Goal: Information Seeking & Learning: Find specific fact

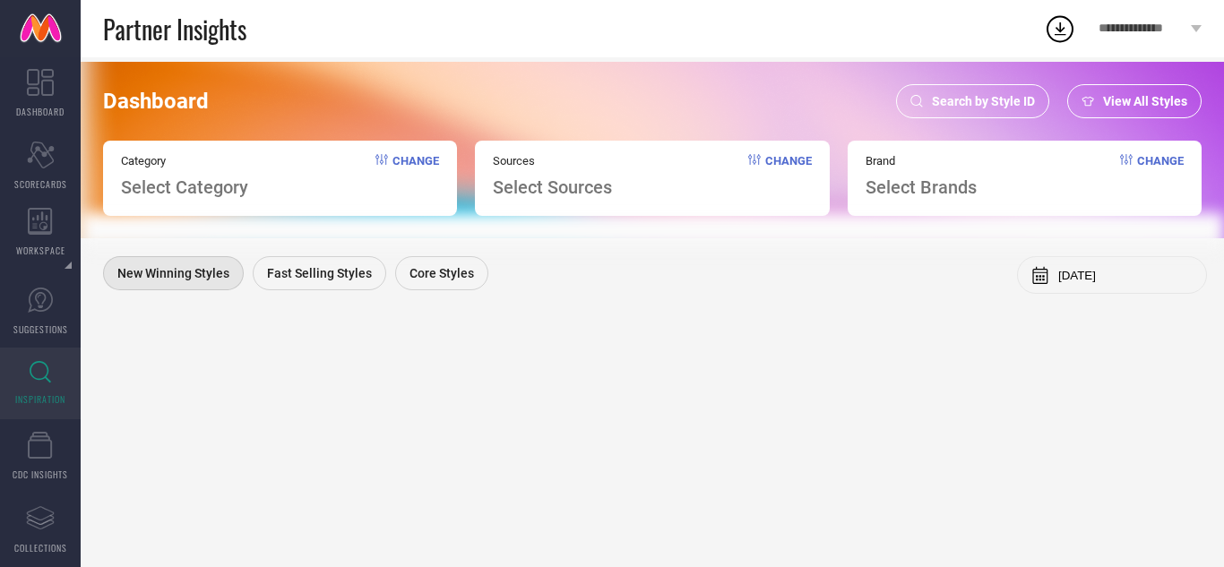
click at [1003, 96] on span "Search by Style ID" at bounding box center [983, 101] width 103 height 14
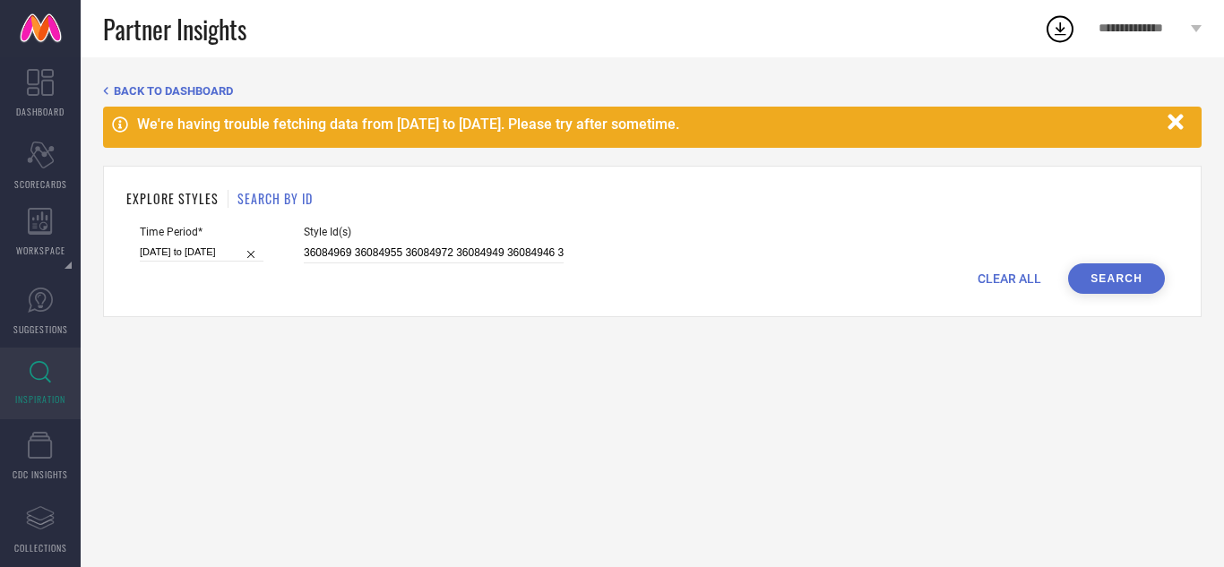
click at [1005, 272] on span "CLEAR ALL" at bounding box center [1010, 279] width 64 height 14
click at [470, 248] on input at bounding box center [434, 253] width 260 height 21
paste input "29864113 29864110 29864106 28963018 28963032 28963028 28962954 29864109 28962962"
type input "29864113 29864110 29864106 28963018 28963032 28963028 28962954 29864109 28962962"
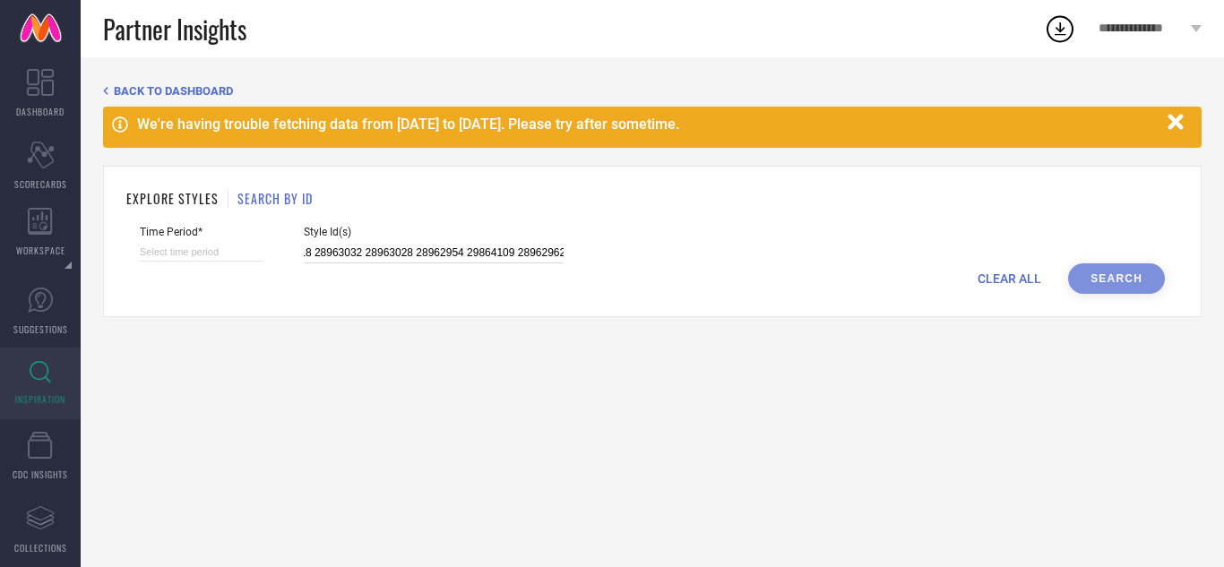
select select "8"
select select "2025"
select select "9"
select select "2025"
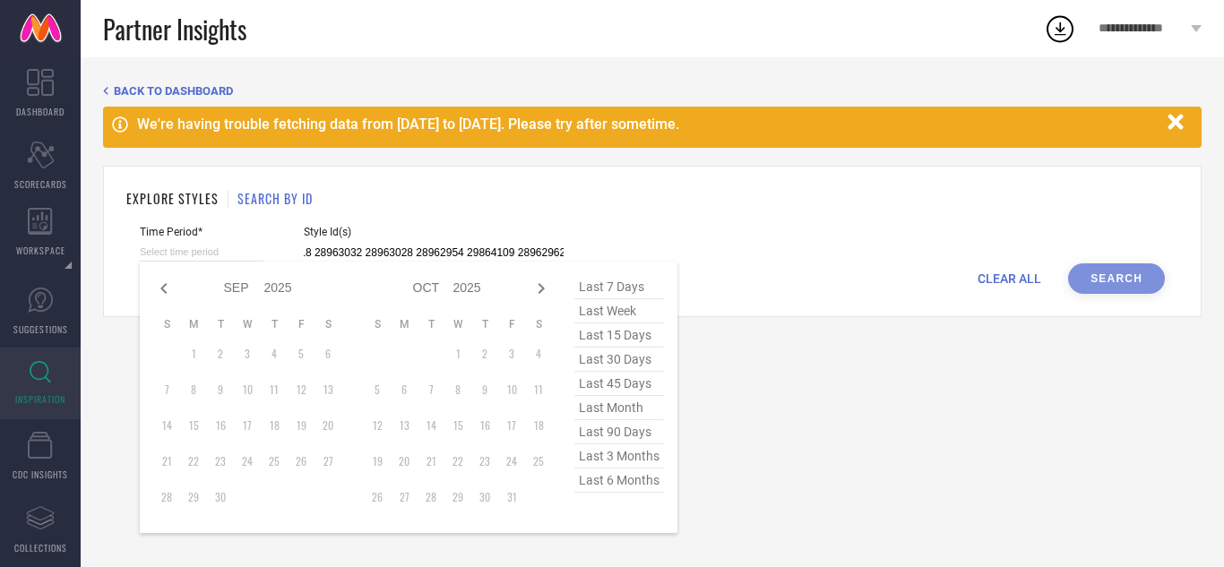
click at [239, 251] on input at bounding box center [202, 252] width 124 height 19
type input "29864113 29864110 29864106 28963018 28963032 28963028 28962954 29864109 28962962"
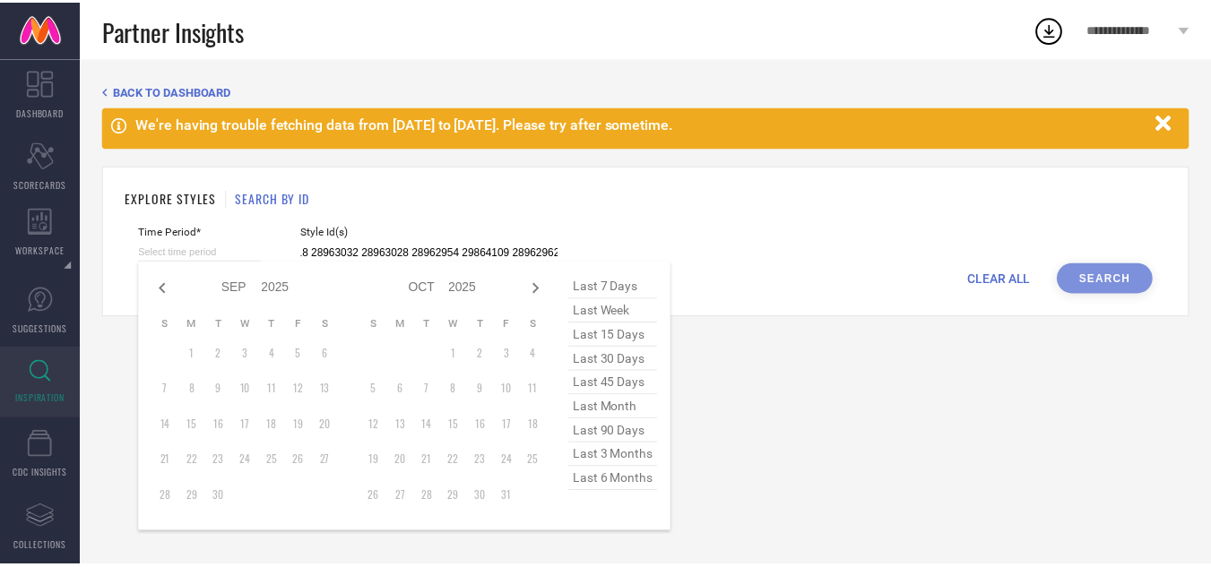
scroll to position [0, 0]
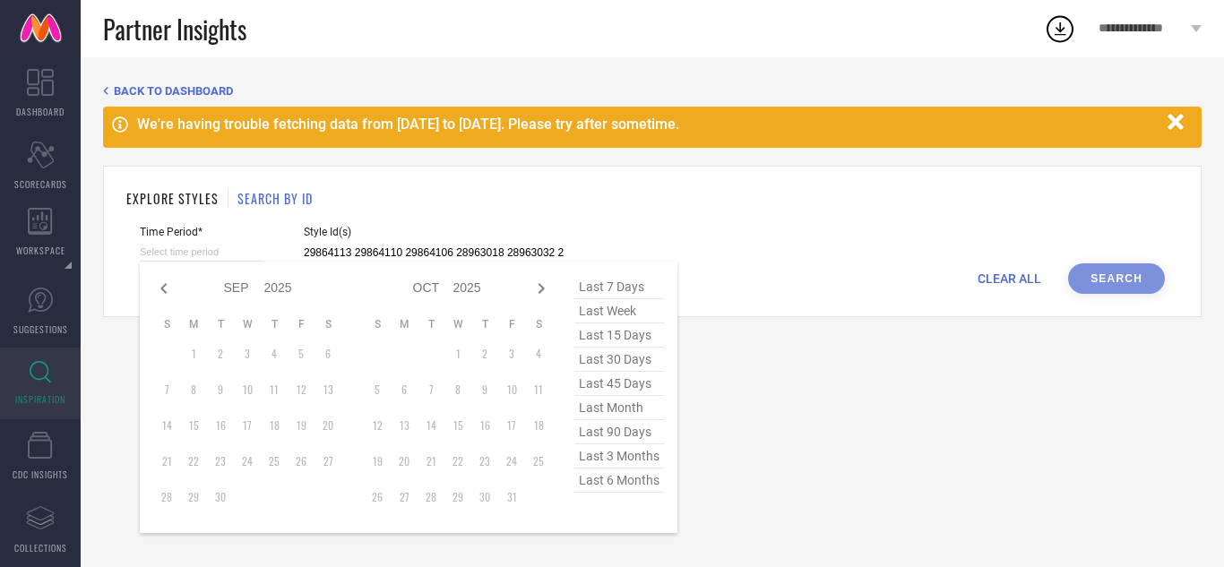
click at [602, 458] on span "last 3 months" at bounding box center [619, 456] width 90 height 24
type input "[DATE] to [DATE]"
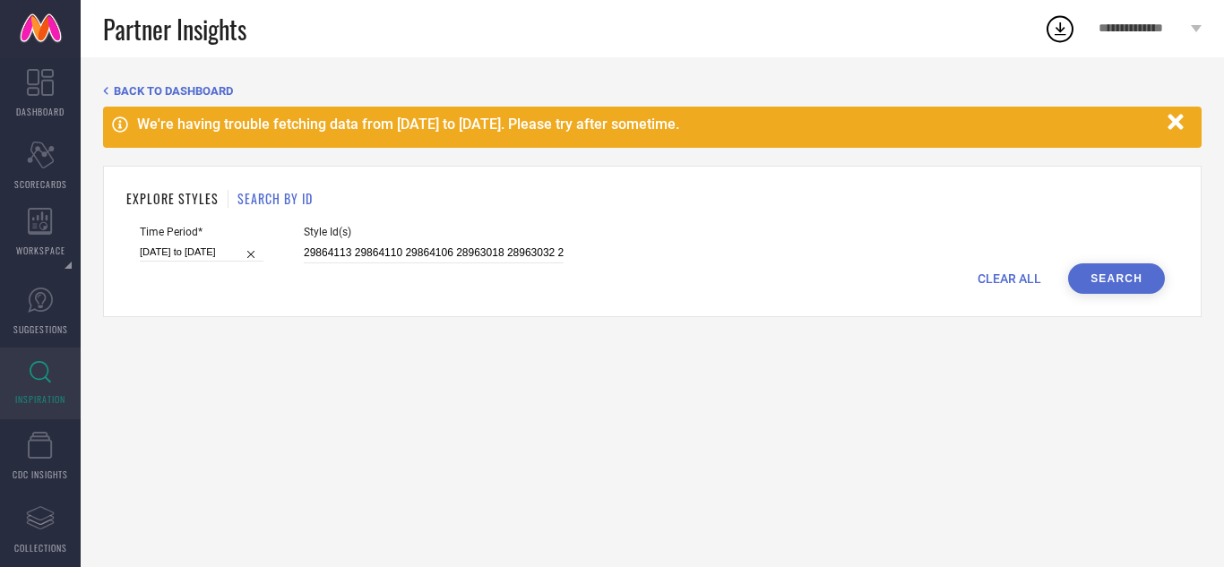
click at [1108, 269] on button "Search" at bounding box center [1116, 278] width 97 height 30
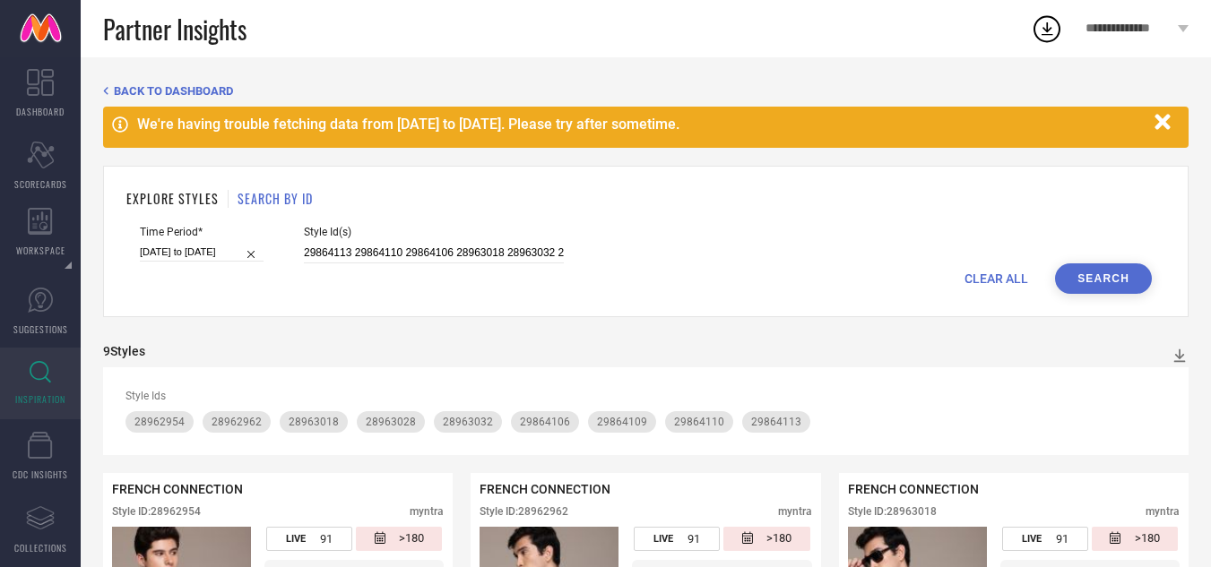
click at [1012, 272] on span "CLEAR ALL" at bounding box center [996, 279] width 64 height 14
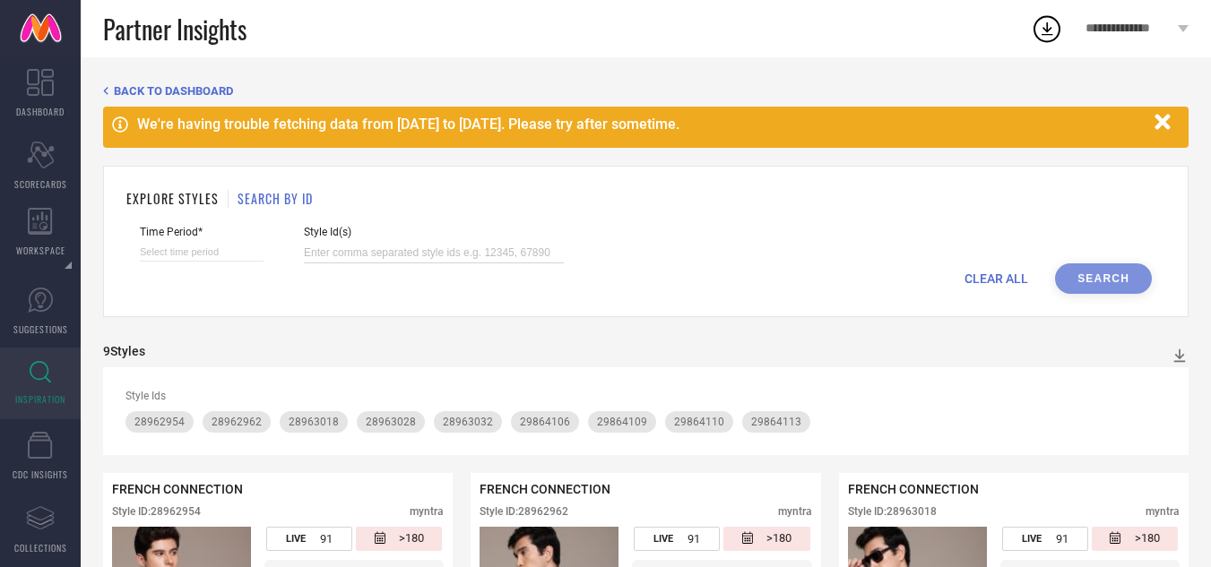
click at [404, 250] on input at bounding box center [434, 253] width 260 height 21
paste input "29200780 29200750 29200720 23362984 29200722"
type input "29200780 29200750 29200720 23362984 29200722"
click at [174, 254] on input at bounding box center [202, 252] width 124 height 19
select select "8"
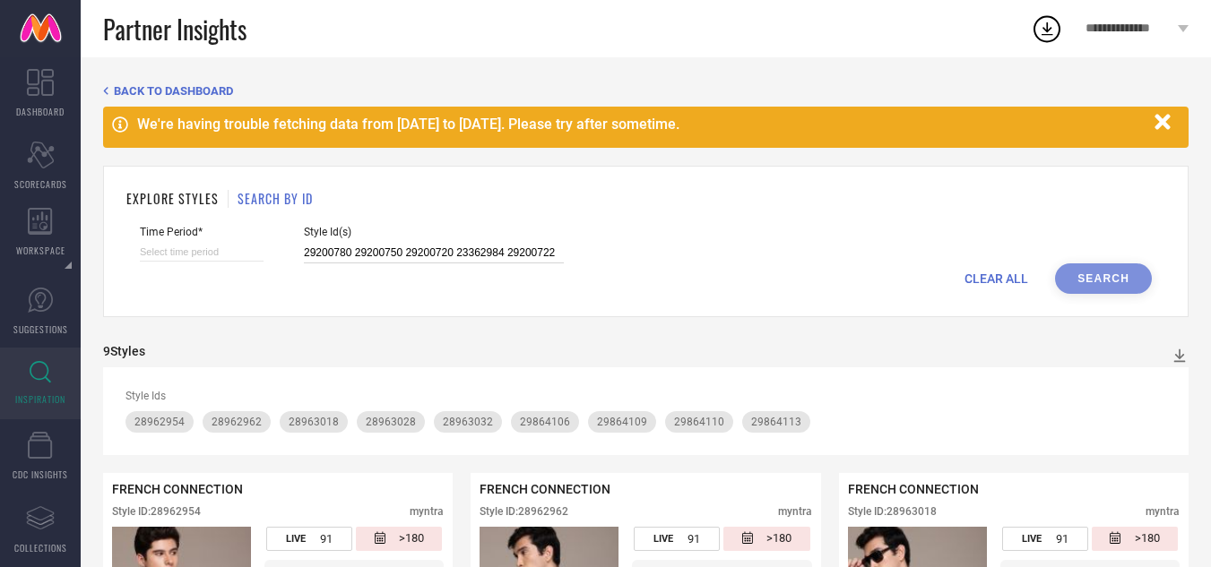
select select "2025"
select select "9"
select select "2025"
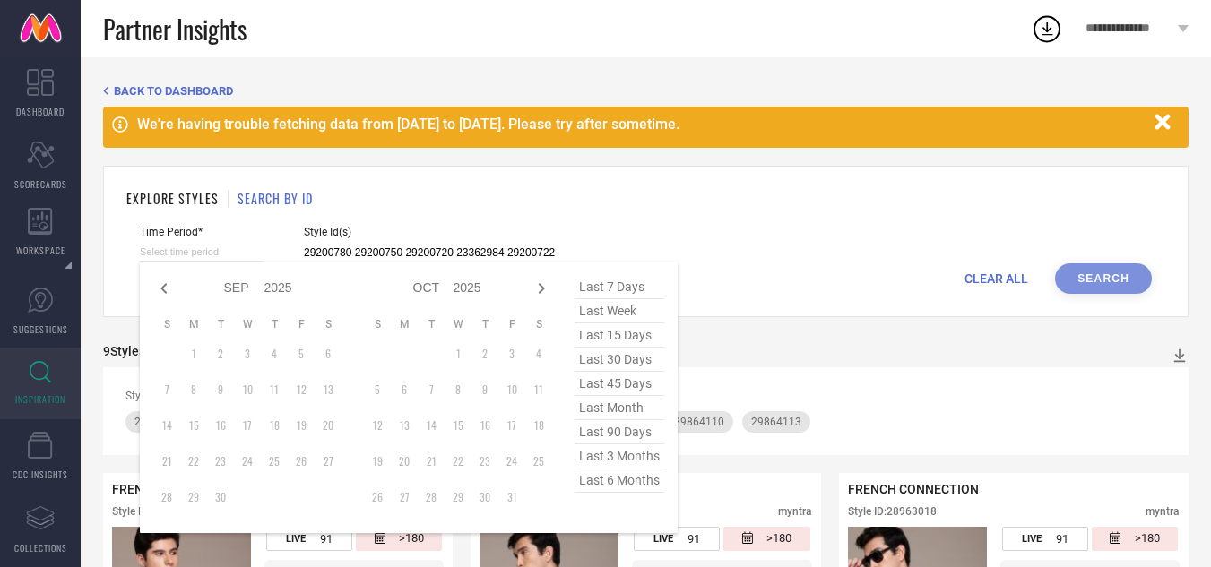
type input "29200780 29200750 29200720 23362984 29200722"
click at [631, 457] on span "last 3 months" at bounding box center [619, 456] width 90 height 24
type input "[DATE] to [DATE]"
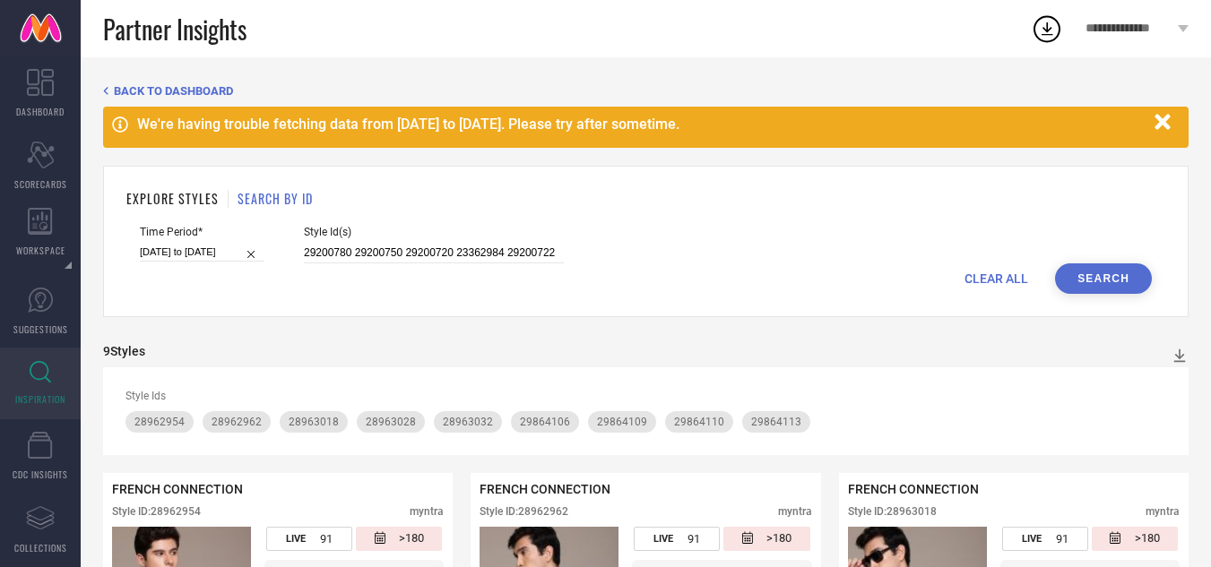
click at [1109, 276] on button "Search" at bounding box center [1103, 278] width 97 height 30
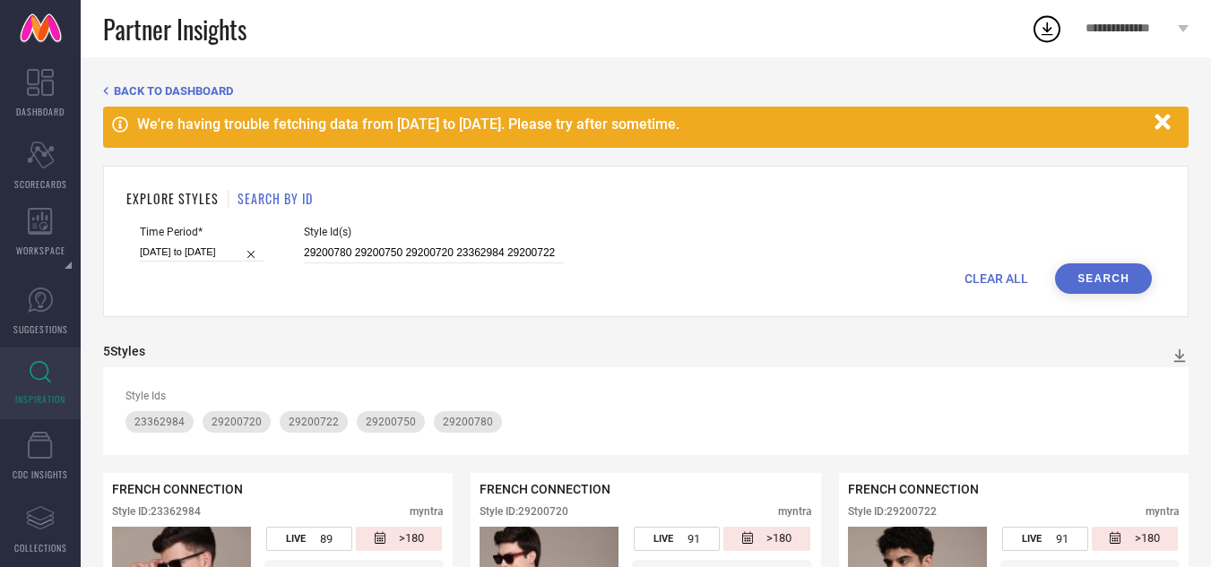
click at [1020, 274] on span "CLEAR ALL" at bounding box center [996, 279] width 64 height 14
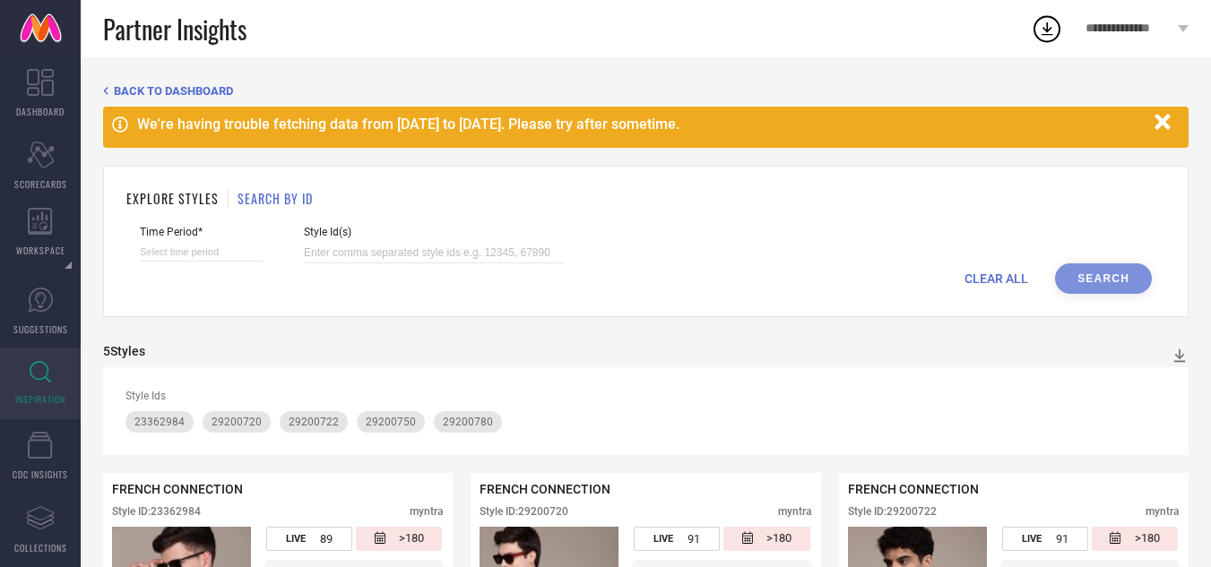
click at [497, 241] on div "Style Id(s)" at bounding box center [434, 245] width 260 height 38
click at [492, 255] on input at bounding box center [434, 253] width 260 height 21
paste input "28968354 28968360 29772280 28968362 28968358 28968356 29772282 29772274 29772276"
type input "28968354 28968360 29772280 28968362 28968358 28968356 29772282 29772274 29772276"
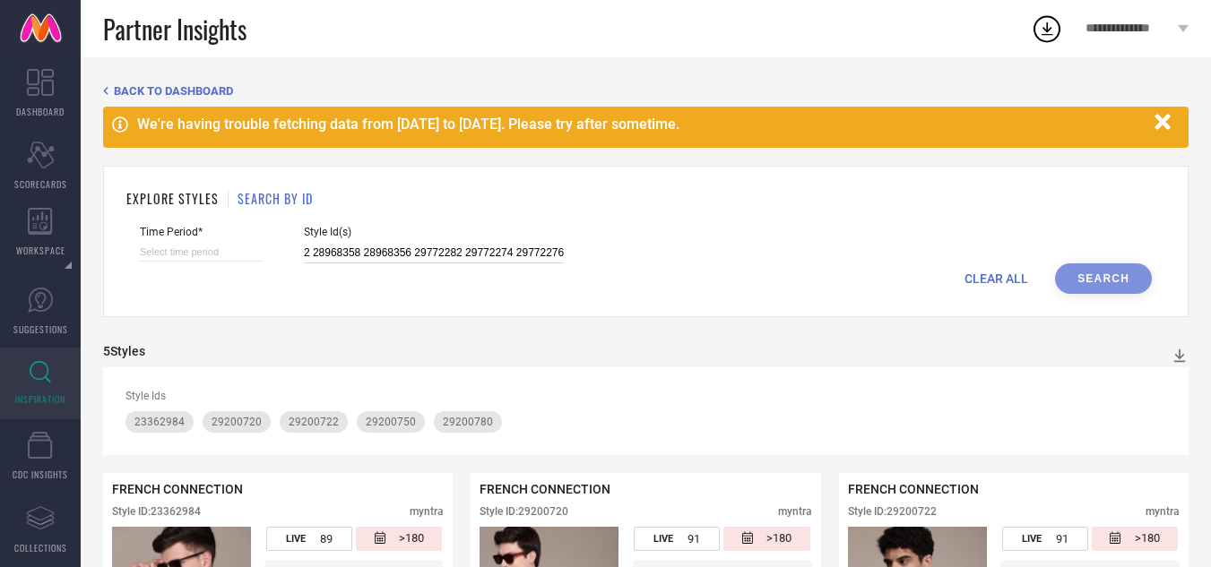
click at [222, 254] on input at bounding box center [202, 252] width 124 height 19
select select "8"
select select "2025"
select select "9"
select select "2025"
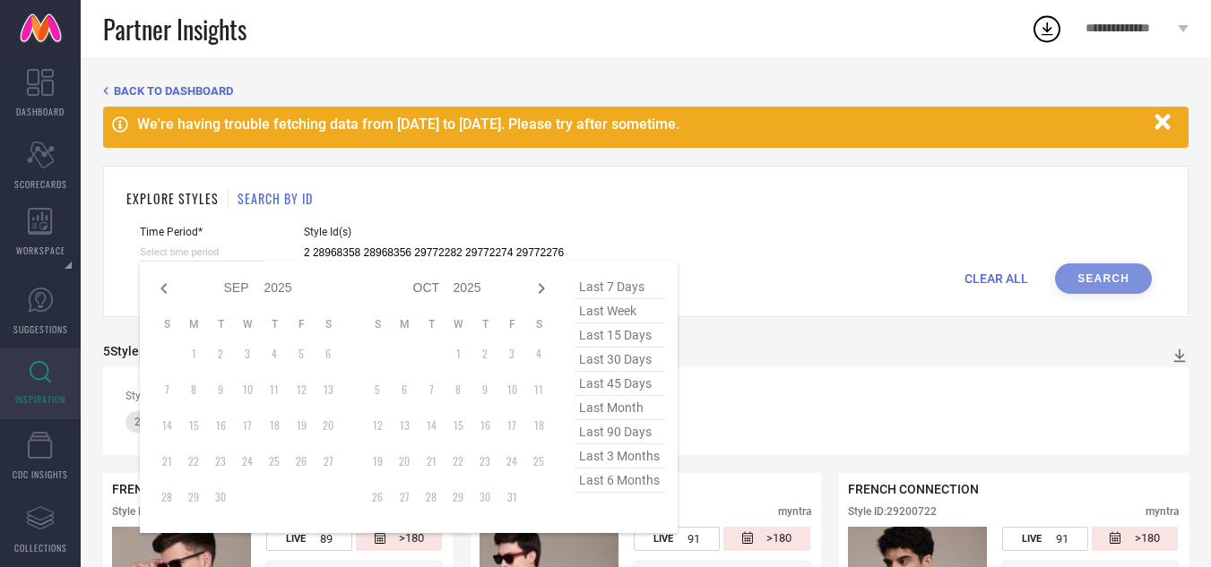
type input "28968354 28968360 29772280 28968362 28968358 28968356 29772282 29772274 29772276"
click at [591, 464] on span "last 3 months" at bounding box center [619, 456] width 90 height 24
type input "[DATE] to [DATE]"
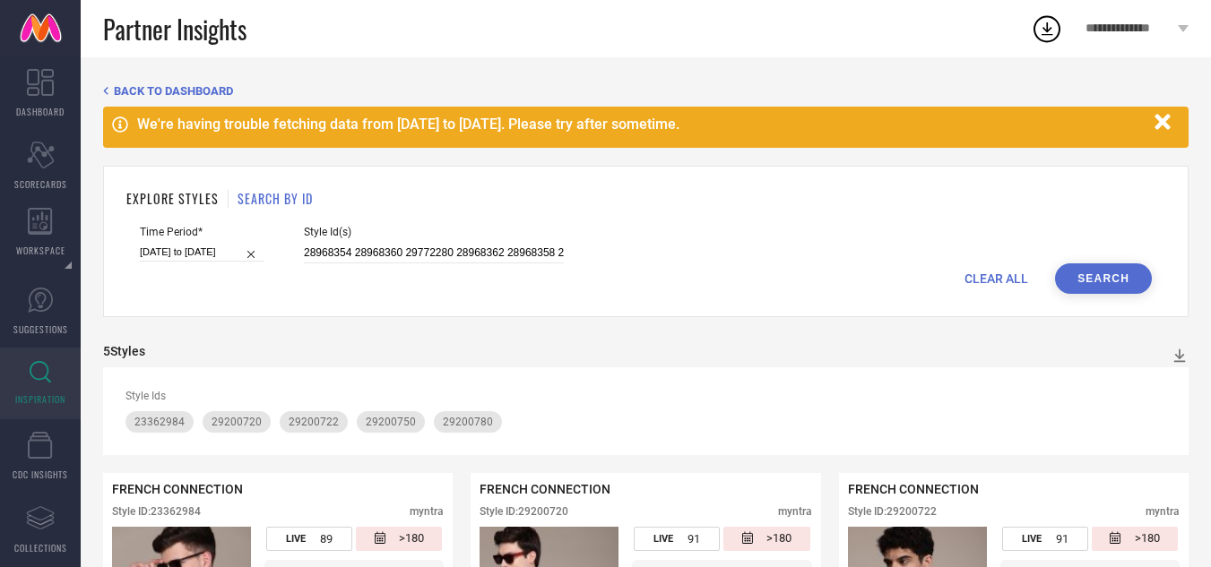
click at [1119, 286] on button "Search" at bounding box center [1103, 278] width 97 height 30
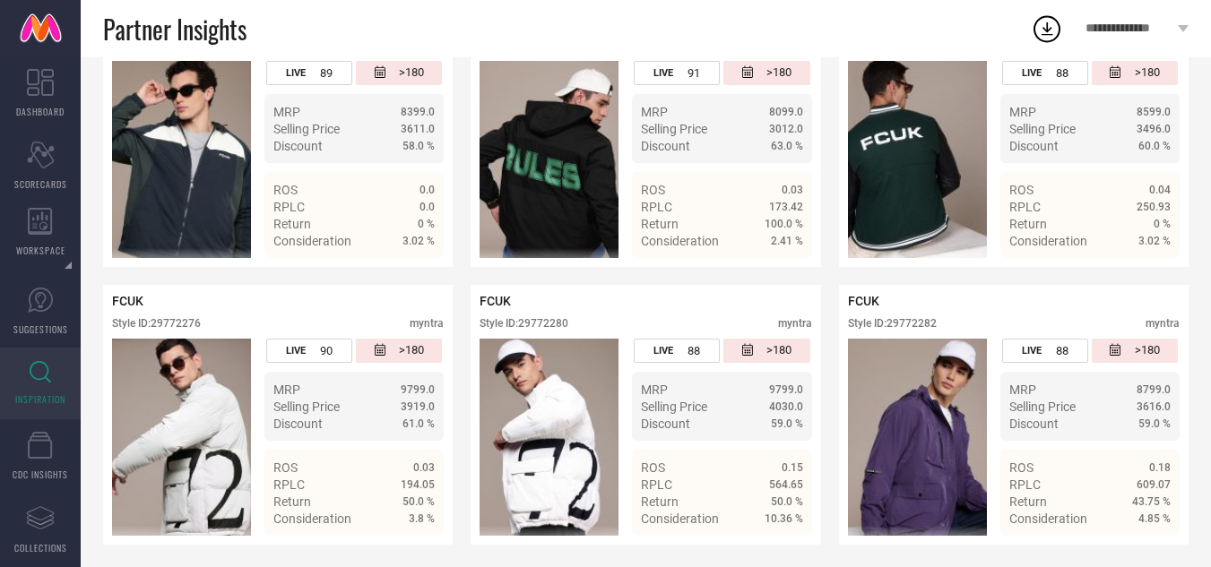
scroll to position [752, 0]
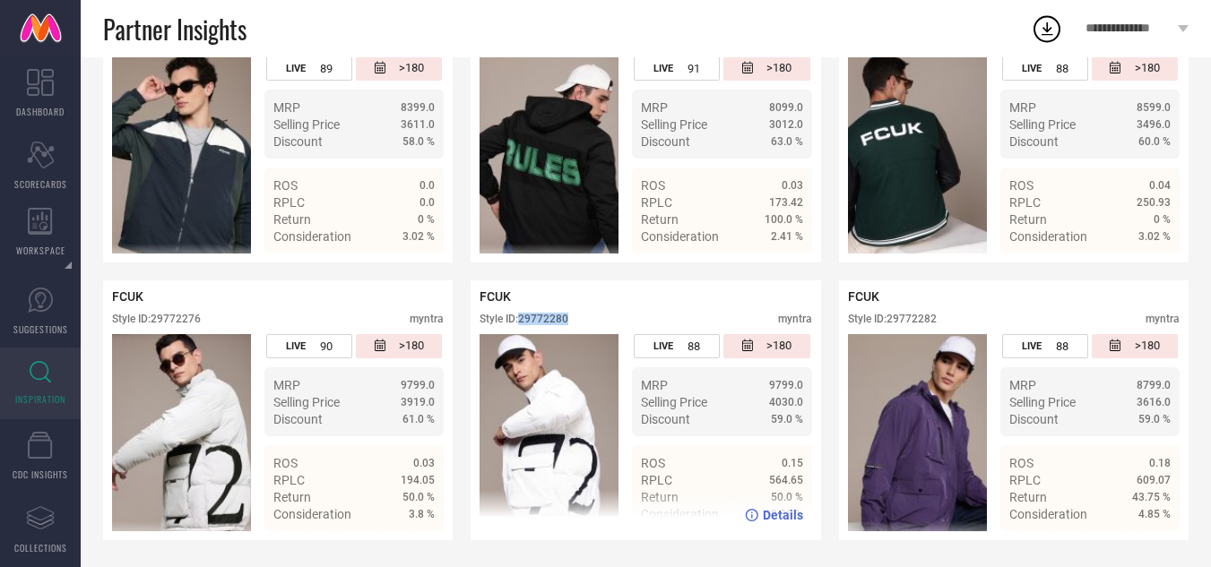
drag, startPoint x: 572, startPoint y: 315, endPoint x: 523, endPoint y: 317, distance: 48.5
click at [523, 317] on div "Style ID: 29772280 myntra" at bounding box center [645, 324] width 332 height 22
copy div "29772280"
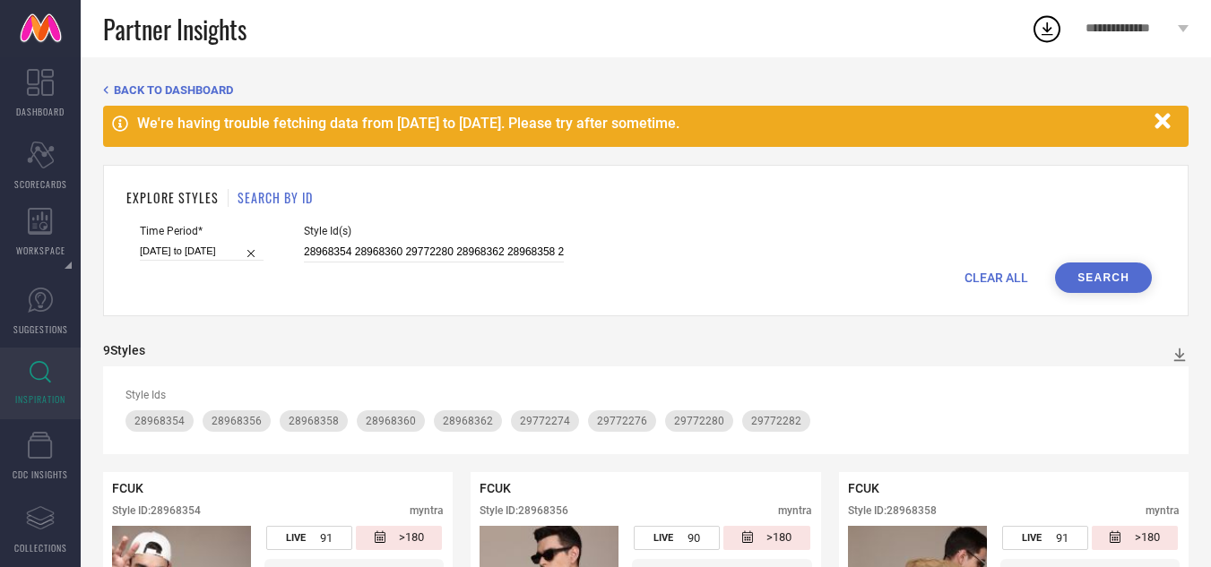
scroll to position [0, 0]
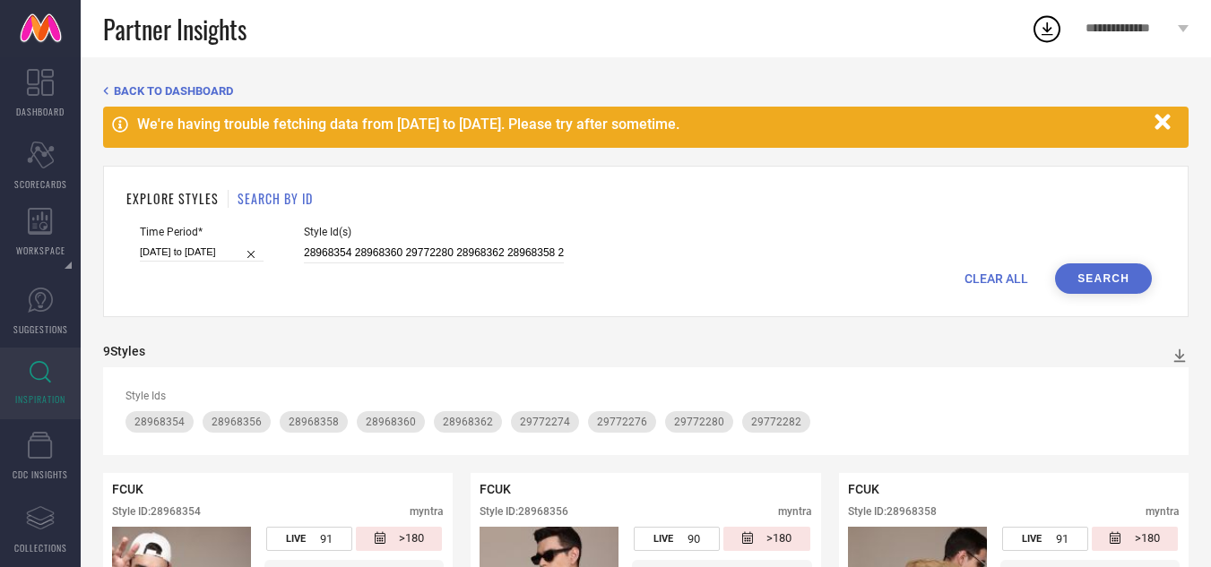
click at [1008, 280] on span "CLEAR ALL" at bounding box center [996, 279] width 64 height 14
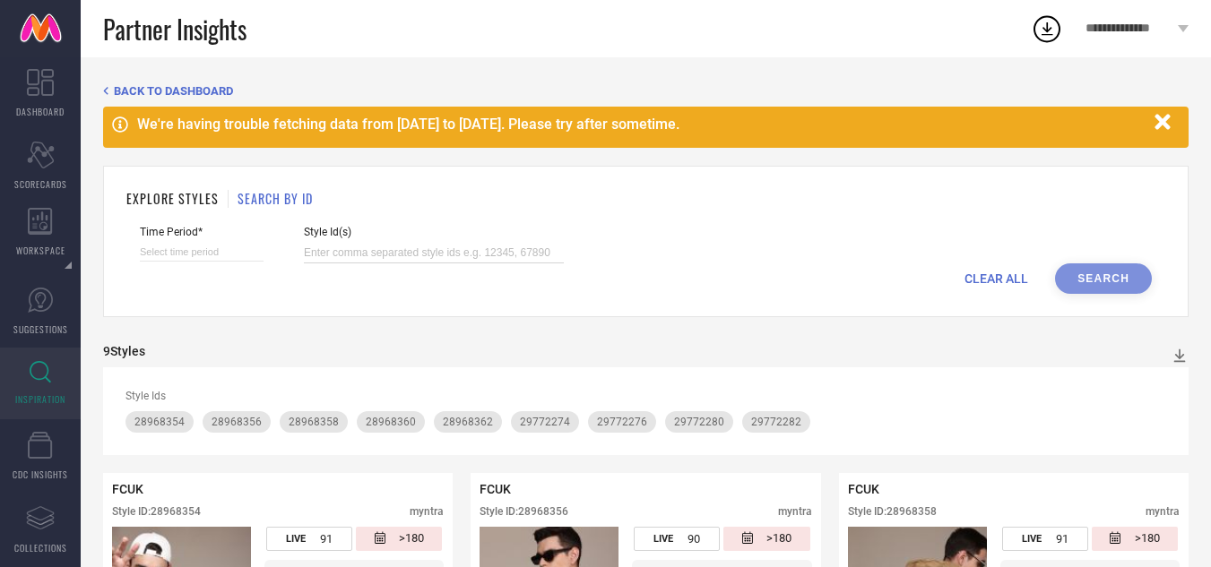
click at [407, 247] on input at bounding box center [434, 253] width 260 height 21
paste input "29330812 30391984 30391980 29330686 29330730 29330714 29330790 29330810 2933073…"
type input "29330812 30391984 30391980 29330686 29330730 29330714 29330790 29330810 2933073…"
click at [166, 254] on input at bounding box center [202, 252] width 124 height 19
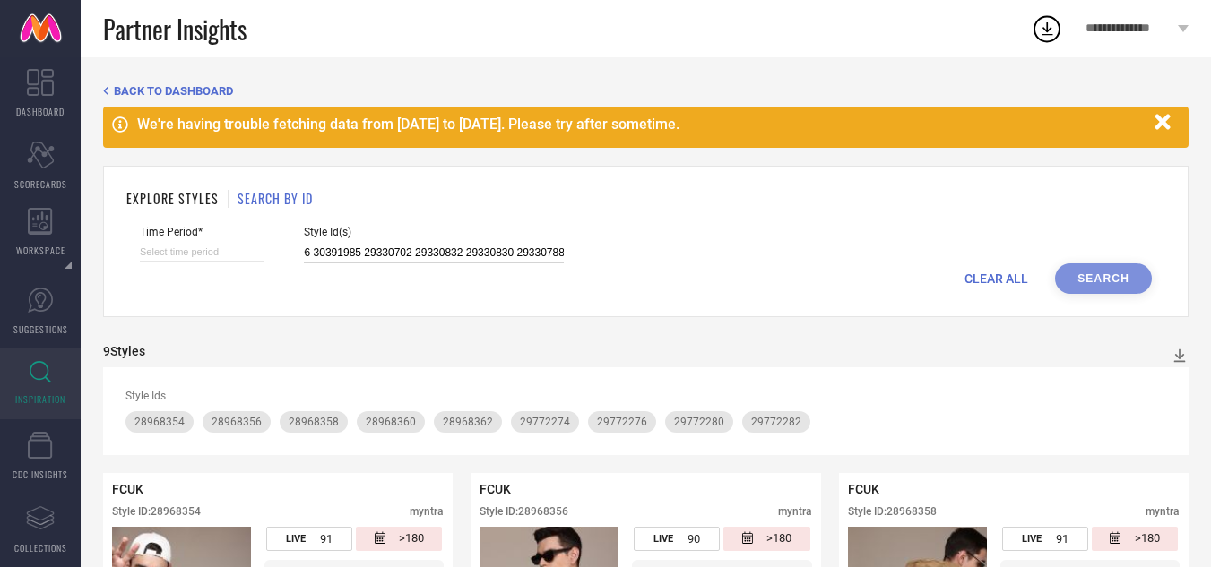
select select "8"
select select "2025"
select select "9"
select select "2025"
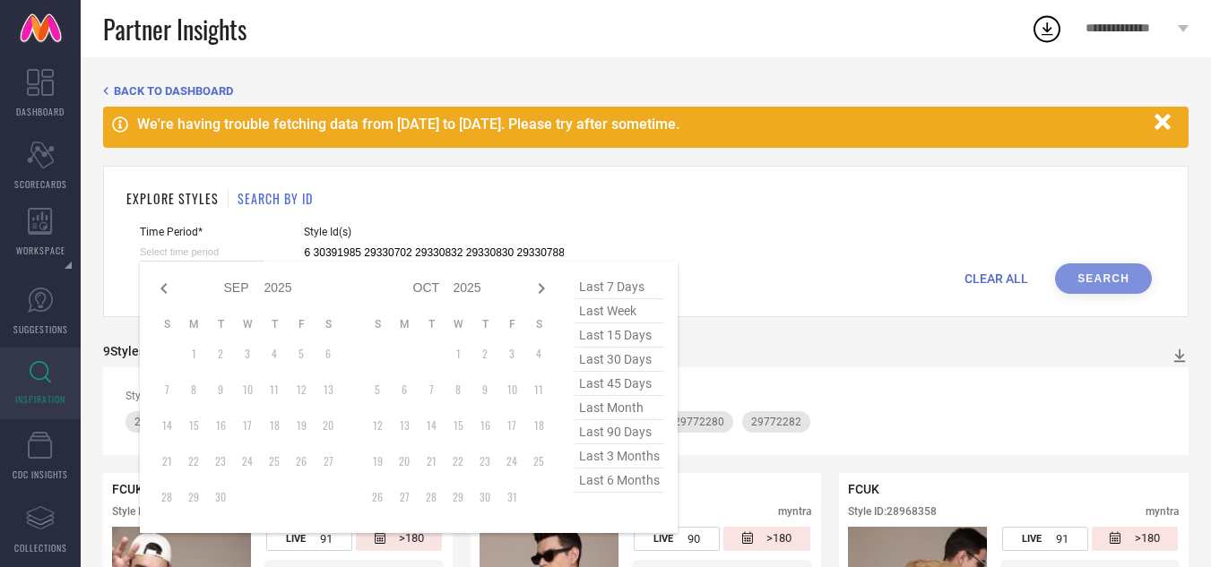
type input "29330812 30391984 30391980 29330686 29330730 29330714 29330790 29330810 2933073…"
click at [629, 461] on span "last 3 months" at bounding box center [619, 456] width 90 height 24
type input "[DATE] to [DATE]"
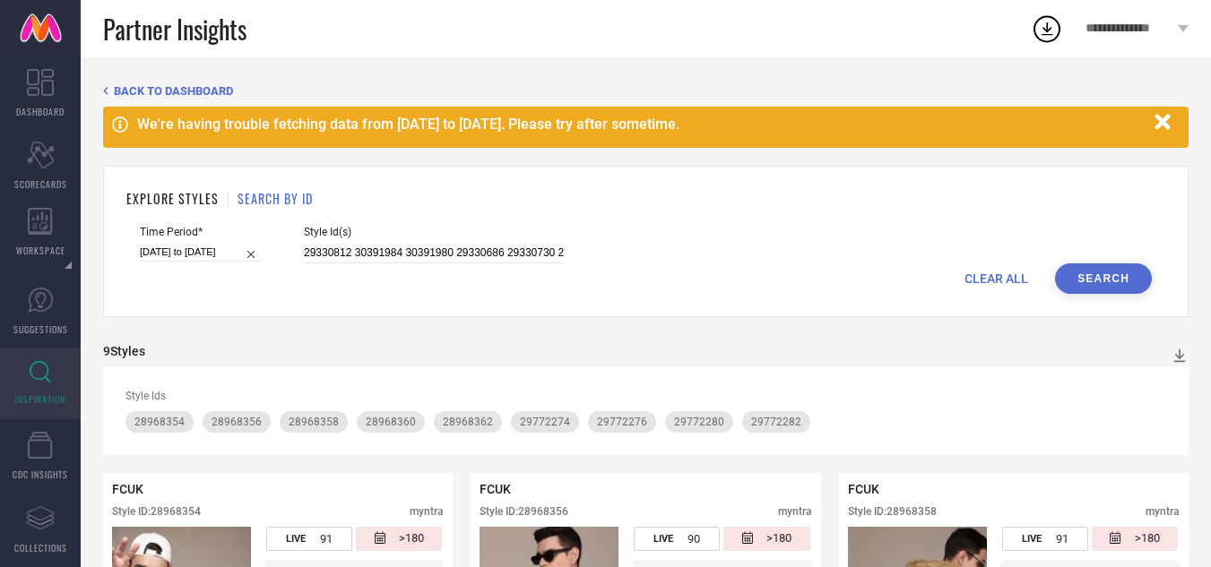
click at [1082, 282] on button "Search" at bounding box center [1103, 278] width 97 height 30
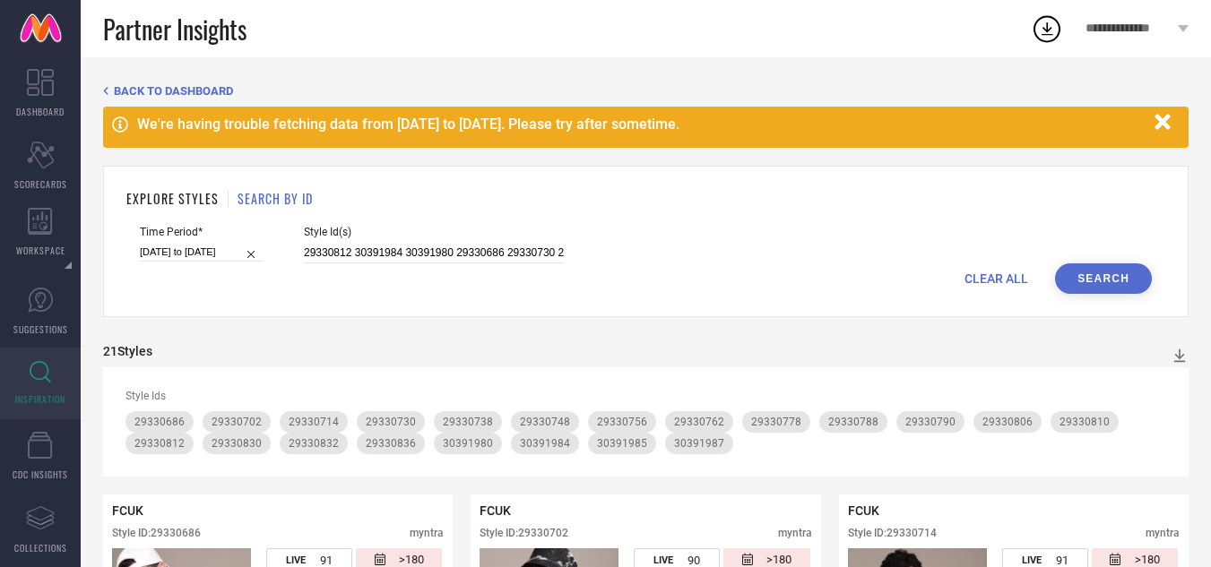
click at [993, 289] on div "CLEAR ALL Search" at bounding box center [646, 278] width 1012 height 30
click at [993, 283] on span "CLEAR ALL" at bounding box center [996, 279] width 64 height 14
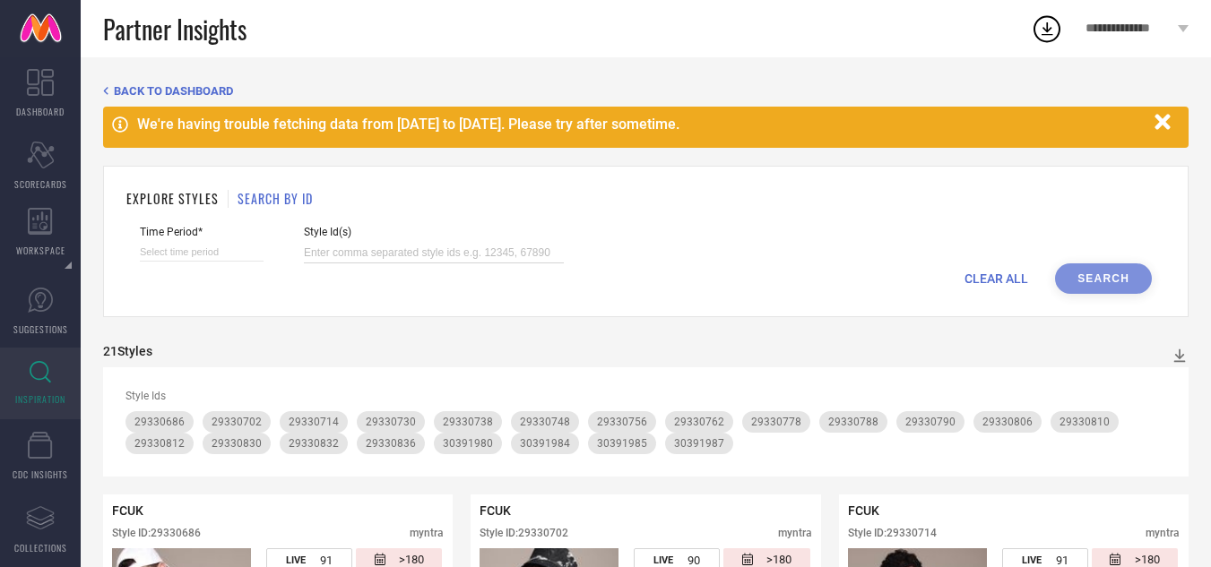
click at [541, 250] on input at bounding box center [434, 253] width 260 height 21
paste input "31400069 31400062 23805362 31400073 23805356 30529531 31400055 23805368 2941139…"
type input "31400069 31400062 23805362 31400073 23805356 30529531 31400055 23805368 2941139…"
select select "8"
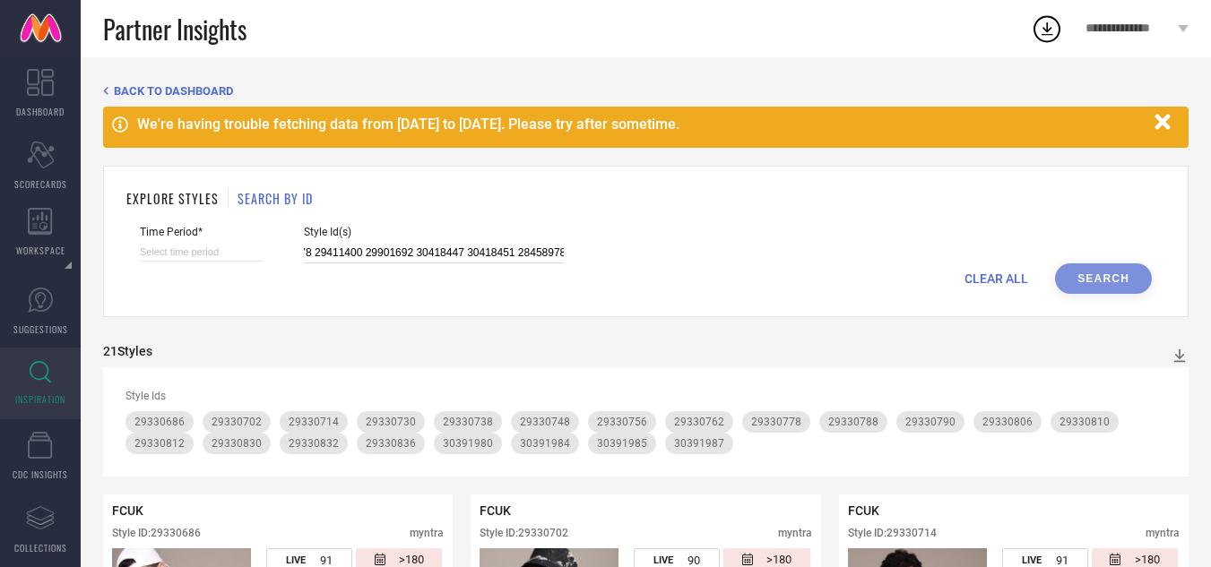
select select "2025"
select select "9"
select select "2025"
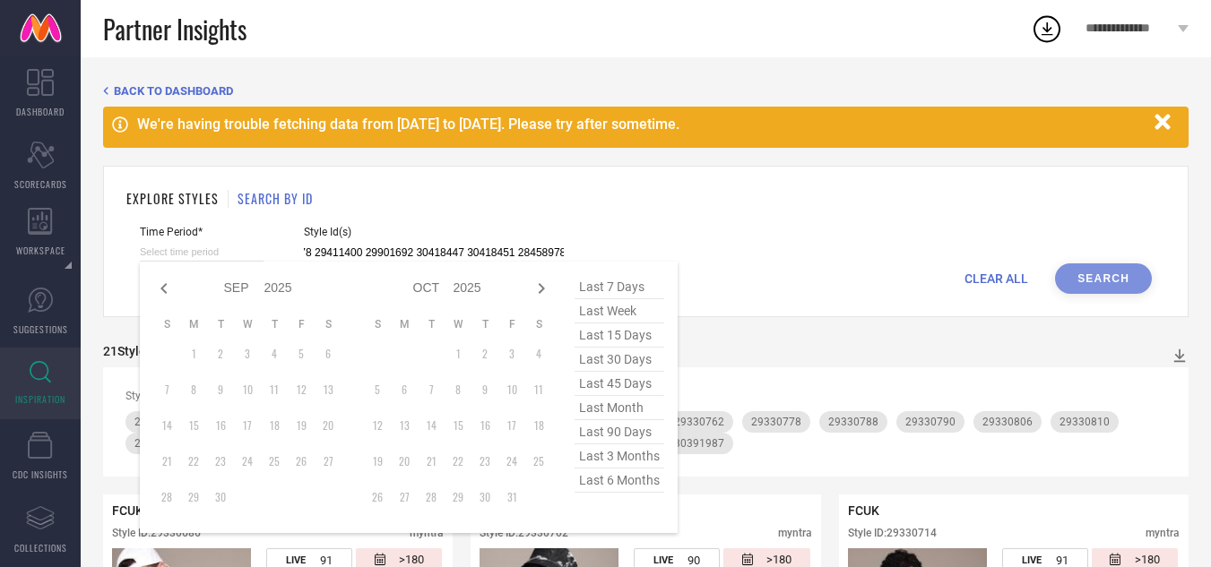
click at [257, 260] on input at bounding box center [202, 252] width 124 height 19
type input "31400069 31400062 23805362 31400073 23805356 30529531 31400055 23805368 2941139…"
click at [614, 459] on span "last 3 months" at bounding box center [619, 456] width 90 height 24
type input "[DATE] to [DATE]"
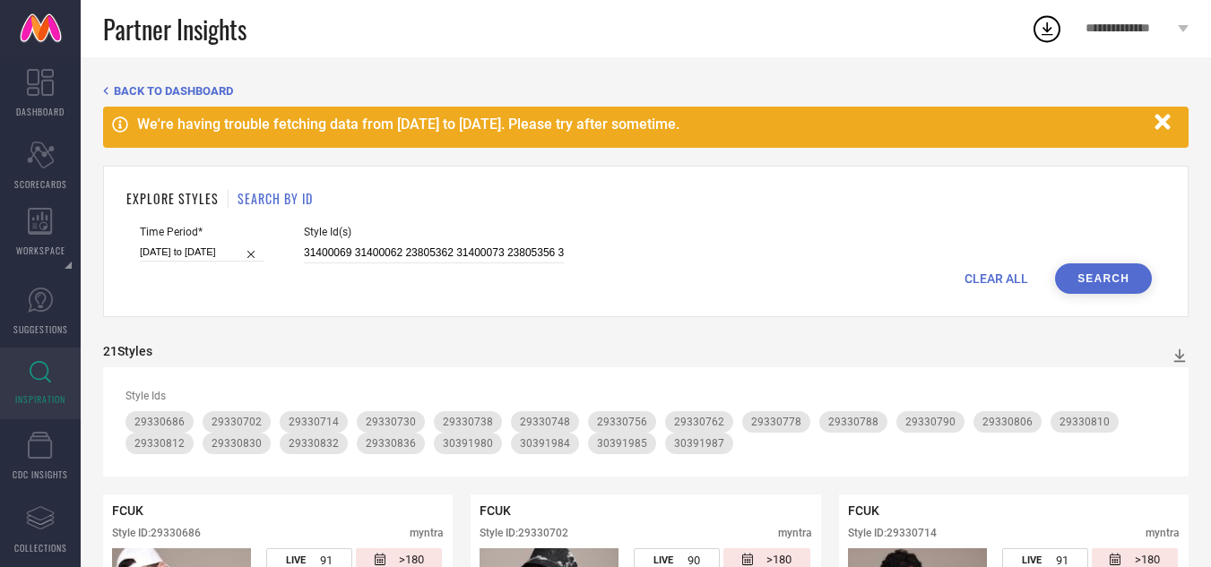
click at [1112, 275] on button "Search" at bounding box center [1103, 278] width 97 height 30
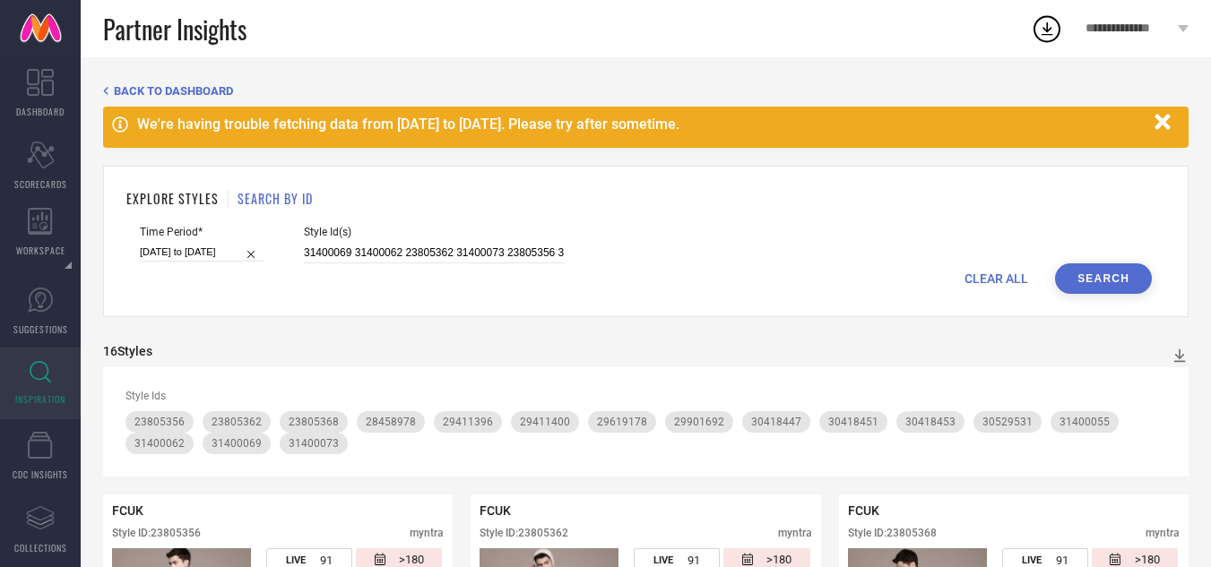
click at [1006, 276] on span "CLEAR ALL" at bounding box center [996, 279] width 64 height 14
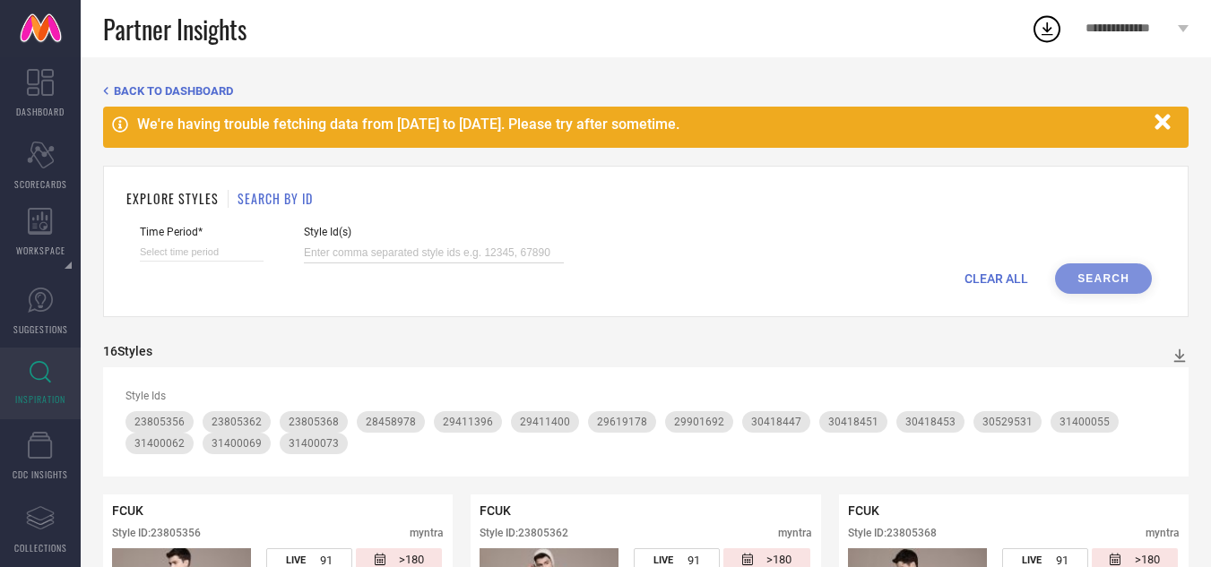
click at [466, 248] on input at bounding box center [434, 253] width 260 height 21
paste input "31046845 31046795 31046831 31046832 31046783 31046816 31046825 31046806 3104681…"
type input "31046845 31046795 31046831 31046832 31046783 31046816 31046825 31046806 3104681…"
click at [220, 242] on div "Time Period*" at bounding box center [202, 245] width 124 height 38
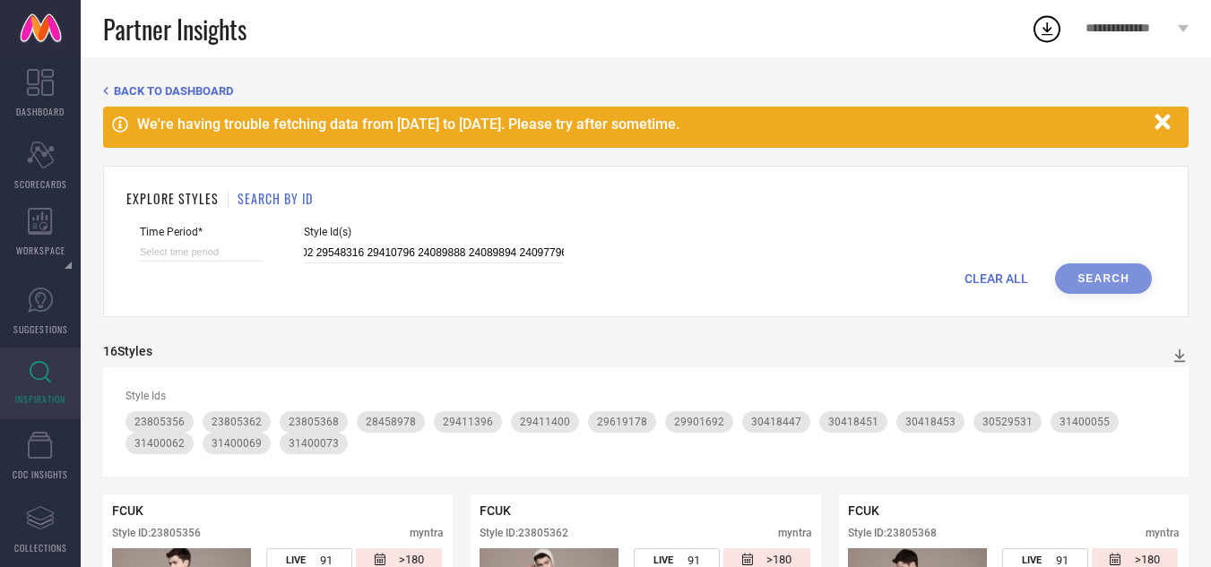
scroll to position [0, 0]
select select "8"
select select "2025"
select select "9"
select select "2025"
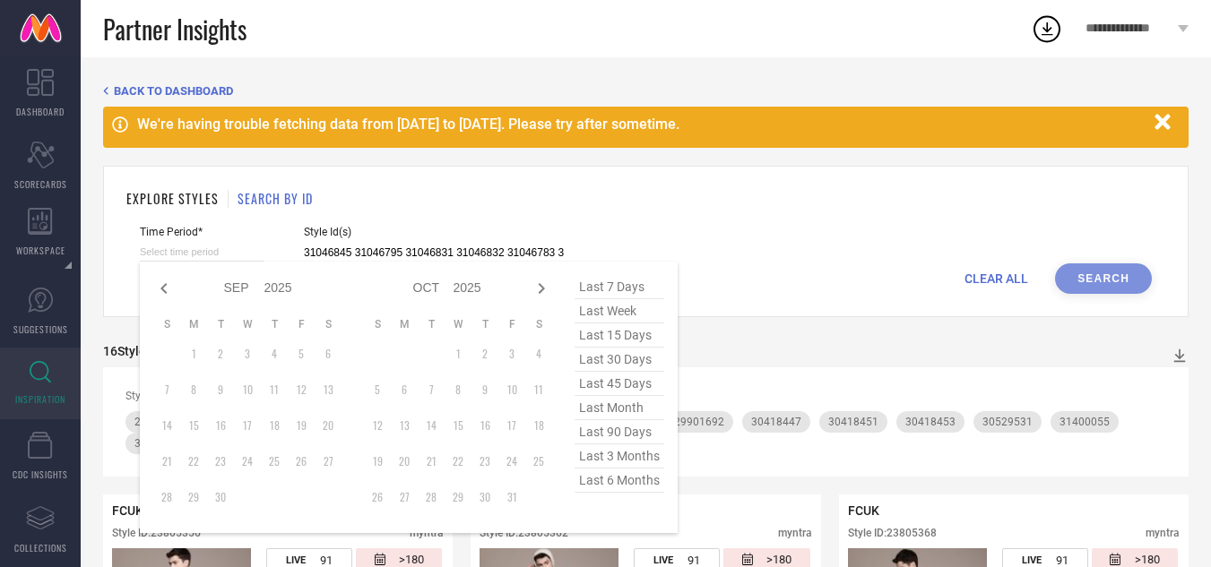
click at [229, 251] on input at bounding box center [202, 252] width 124 height 19
click at [623, 453] on span "last 3 months" at bounding box center [619, 456] width 90 height 24
type input "[DATE] to [DATE]"
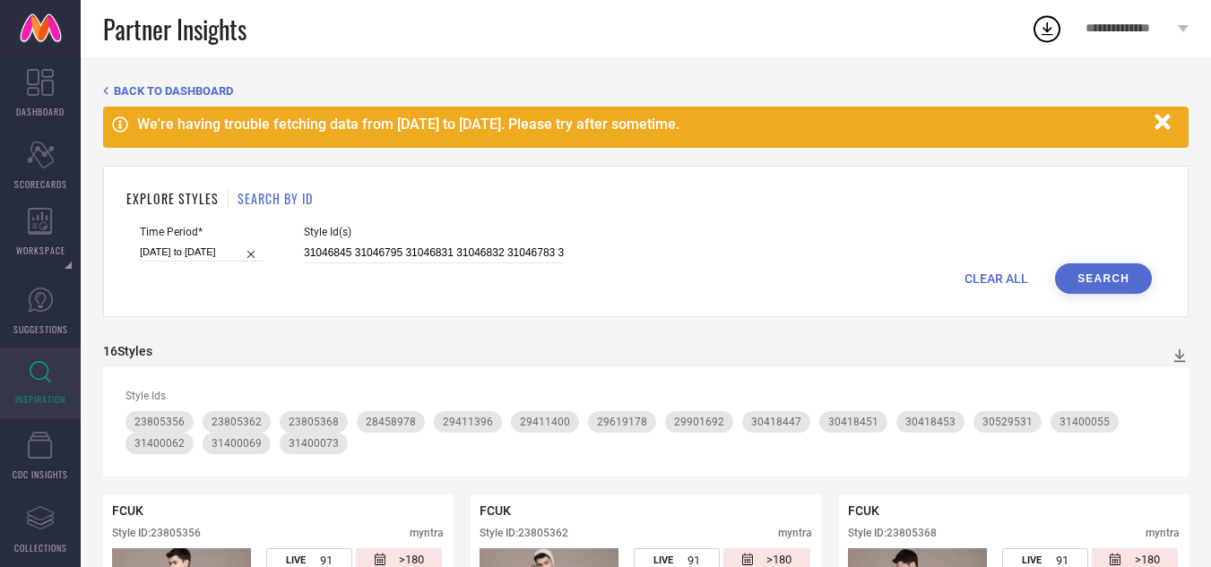
click at [1125, 269] on button "Search" at bounding box center [1103, 278] width 97 height 30
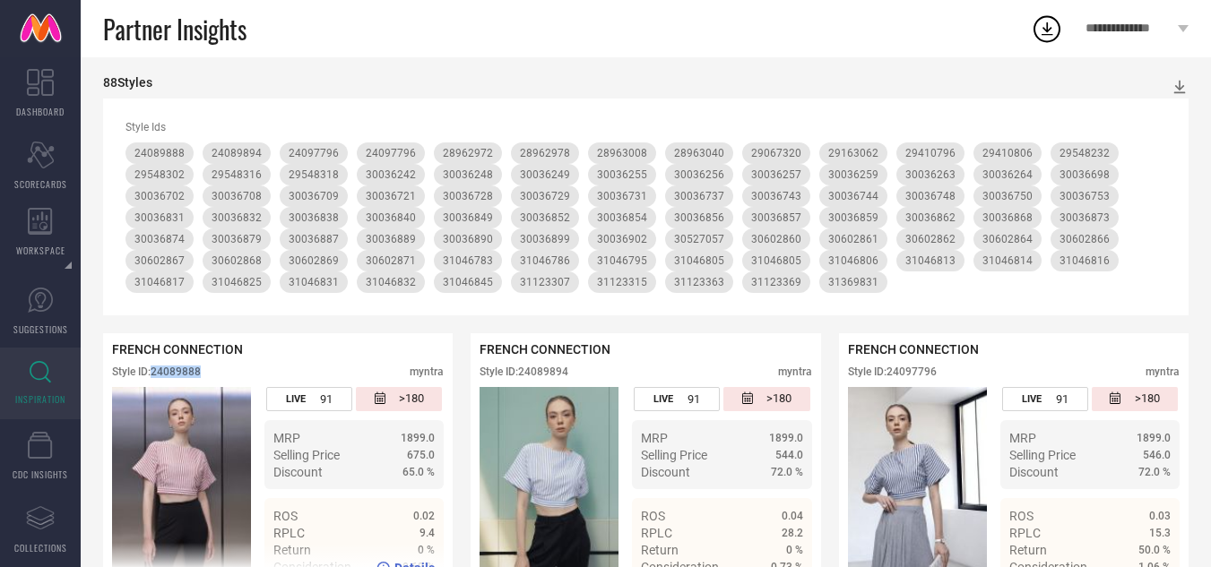
drag, startPoint x: 203, startPoint y: 370, endPoint x: 156, endPoint y: 372, distance: 46.6
click at [156, 372] on div "Style ID: 24089888" at bounding box center [156, 372] width 89 height 13
copy div "24089888"
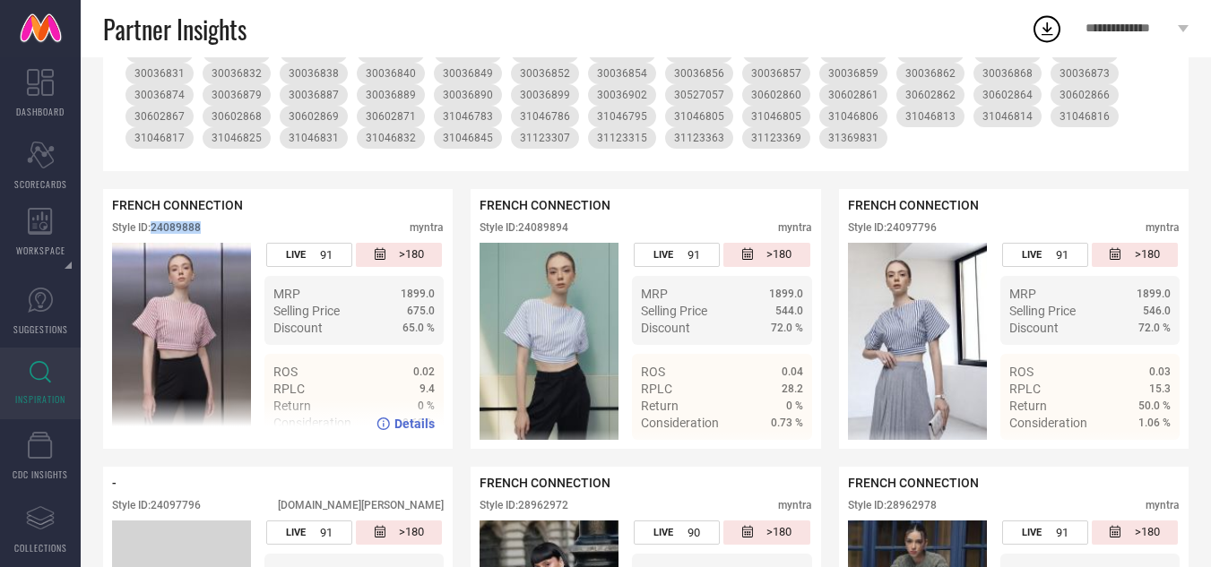
scroll to position [627, 0]
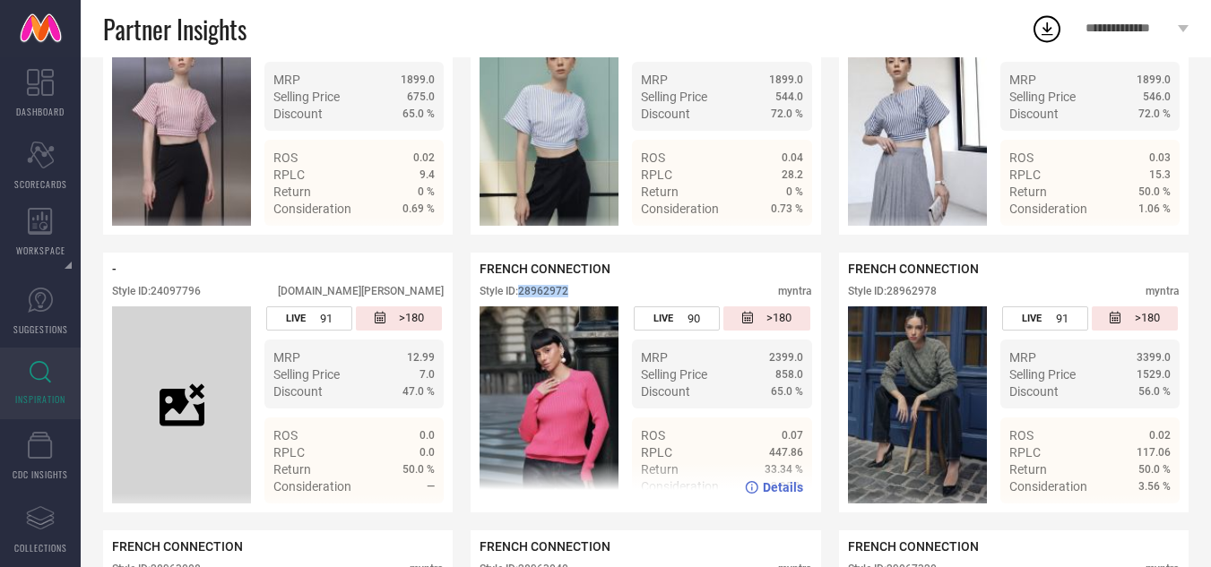
drag, startPoint x: 573, startPoint y: 297, endPoint x: 522, endPoint y: 299, distance: 52.0
click at [522, 299] on div "Style ID: 28962972 myntra" at bounding box center [645, 296] width 332 height 22
copy div "28962972"
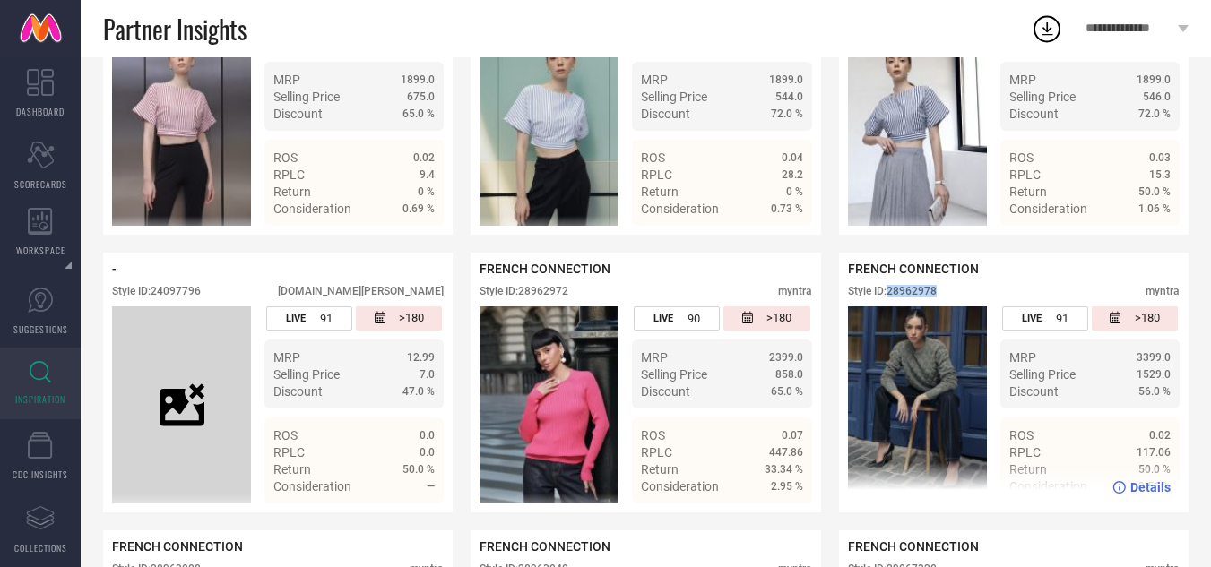
drag, startPoint x: 941, startPoint y: 298, endPoint x: 891, endPoint y: 302, distance: 50.4
click at [891, 302] on div "Style ID: 28962978 myntra" at bounding box center [1014, 296] width 332 height 22
copy div "28962978"
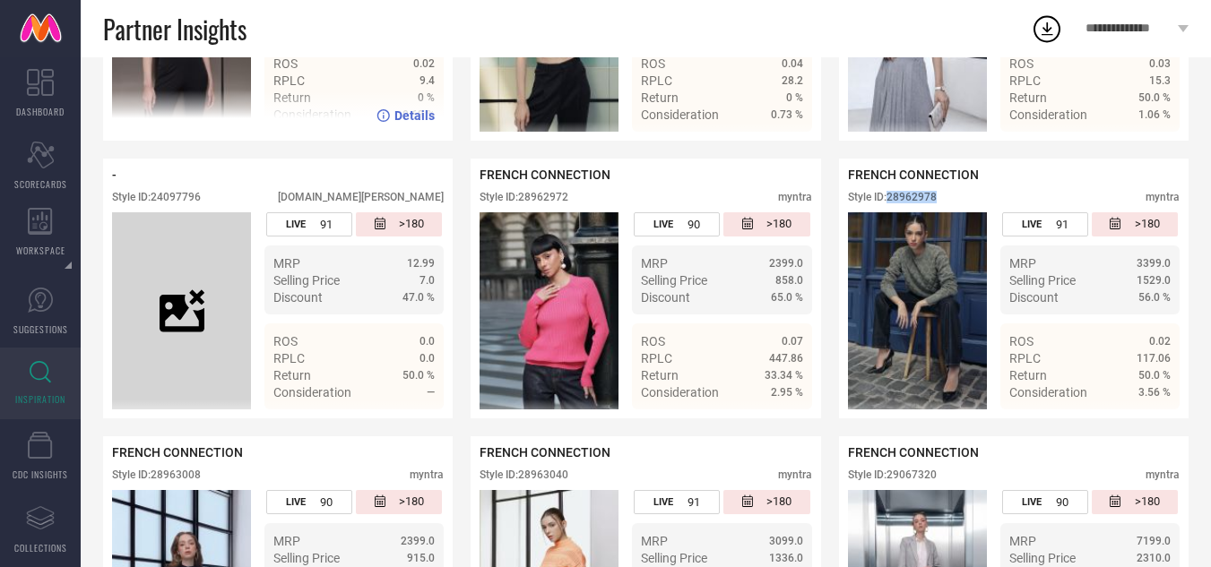
scroll to position [806, 0]
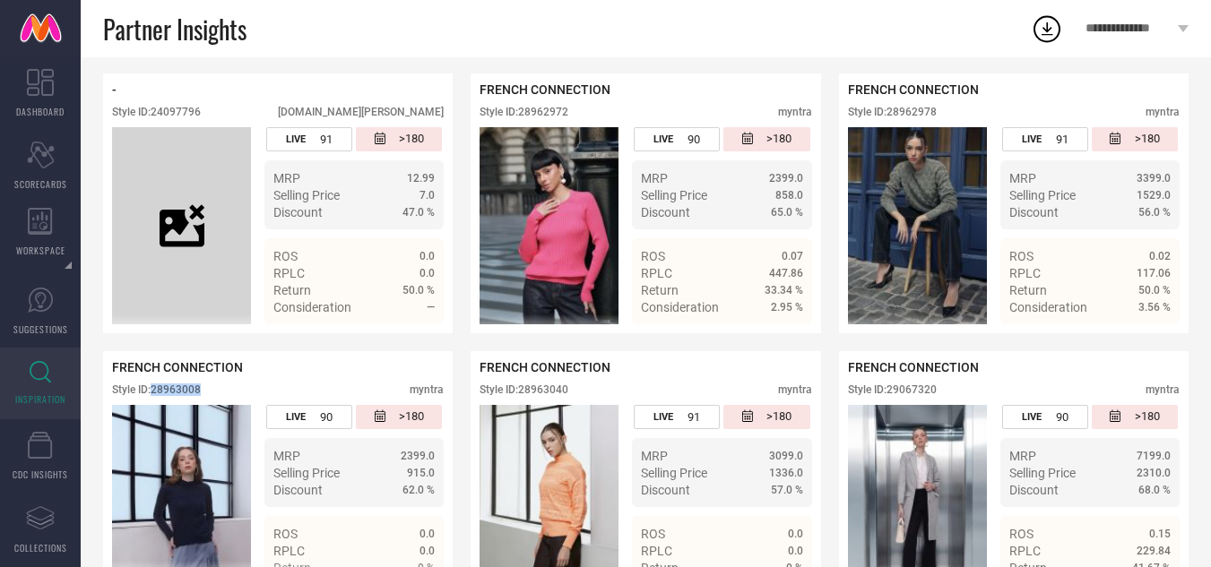
drag, startPoint x: 207, startPoint y: 395, endPoint x: 153, endPoint y: 392, distance: 53.9
click at [153, 392] on div "Style ID: 28963008 myntra" at bounding box center [278, 395] width 332 height 22
copy div "28963008"
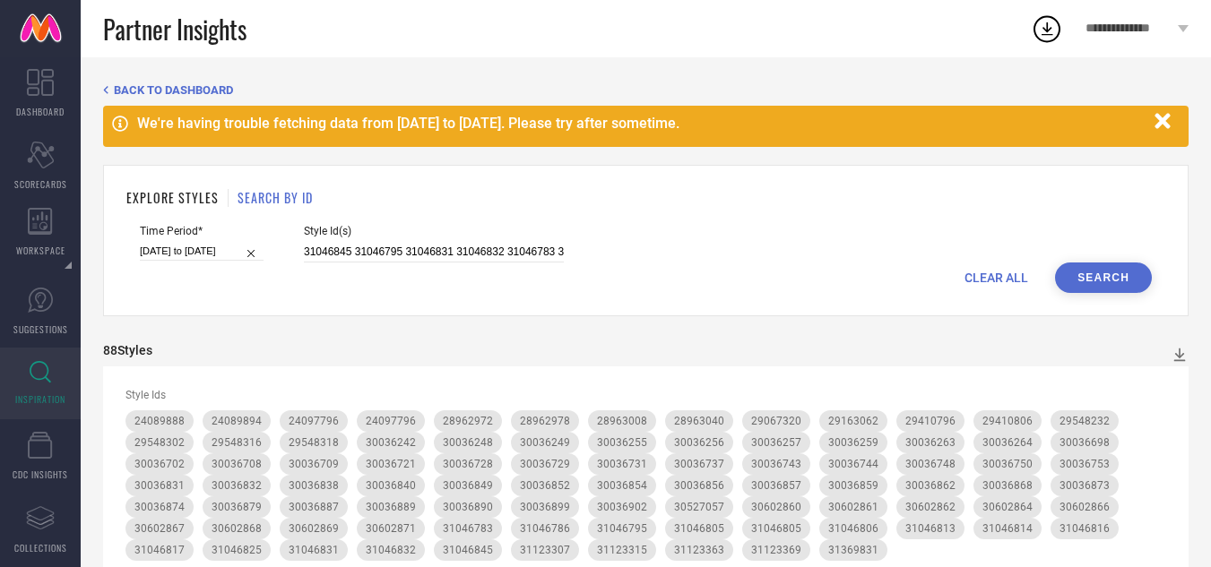
scroll to position [0, 0]
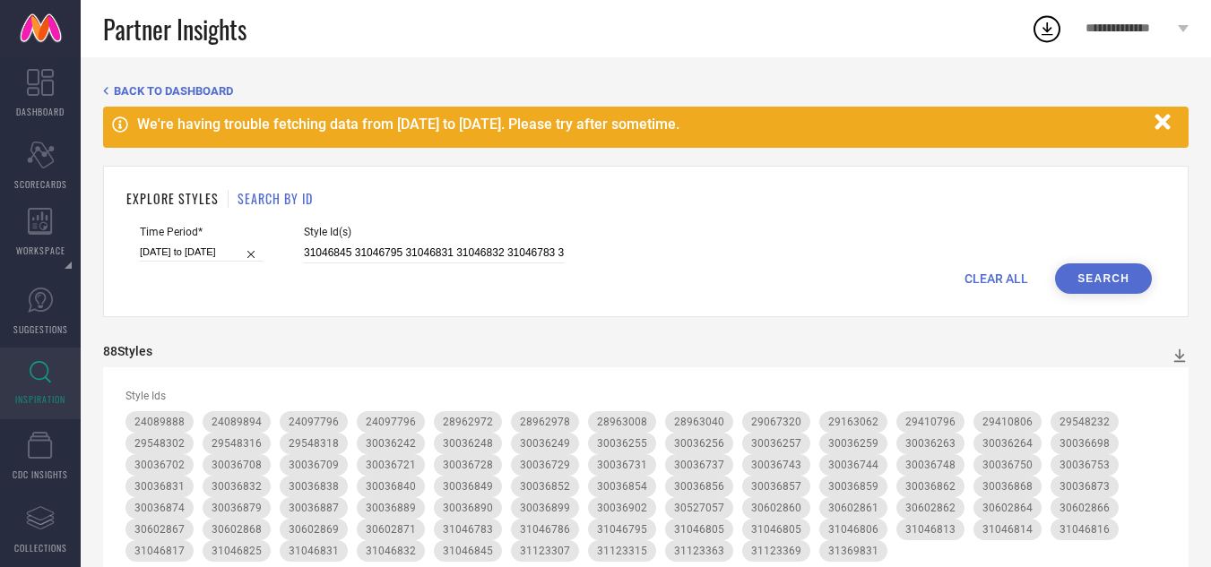
click at [1010, 280] on span "CLEAR ALL" at bounding box center [996, 279] width 64 height 14
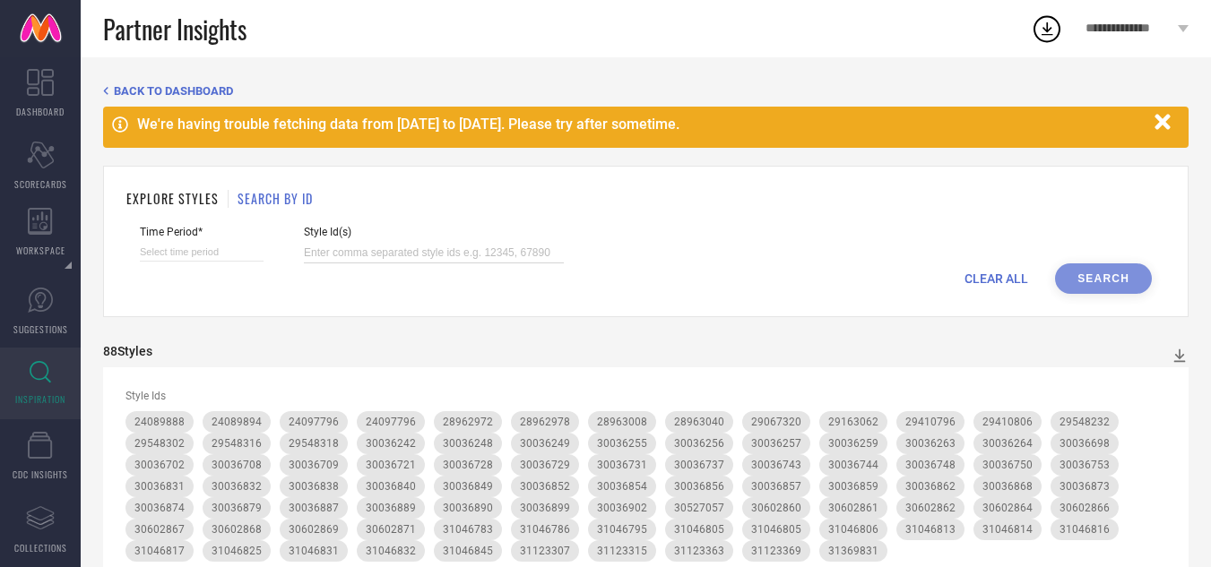
click at [346, 247] on input at bounding box center [434, 253] width 260 height 21
paste input "31046845 31046795 31046783 31046816 31046806 29410806 30036873 30036840 3003672…"
type input "31046845 31046795 31046783 31046816 31046806 29410806 30036873 30036840 3003672…"
click at [211, 251] on input at bounding box center [202, 252] width 124 height 19
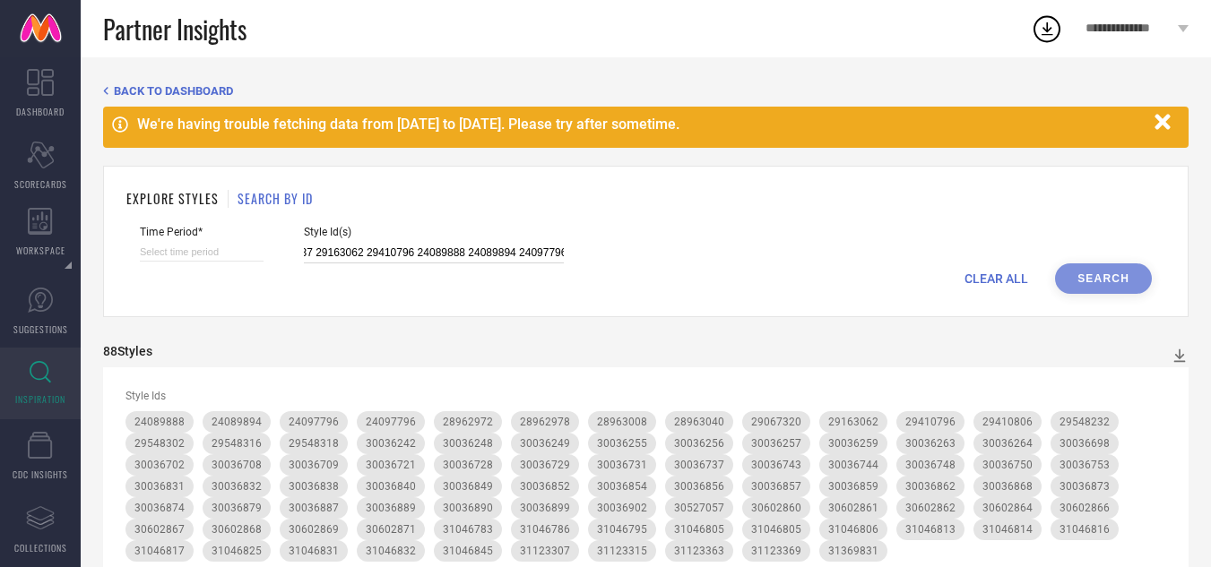
select select "8"
select select "2025"
select select "9"
select select "2025"
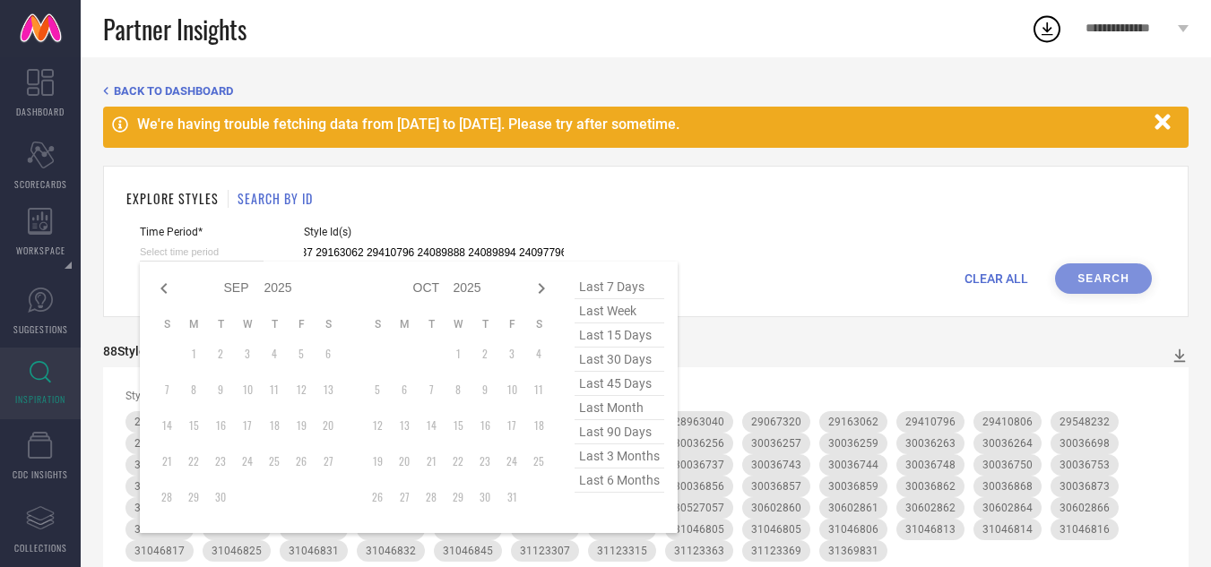
type input "31046845 31046795 31046783 31046816 31046806 29410806 30036873 30036840 3003672…"
click at [625, 459] on span "last 3 months" at bounding box center [619, 456] width 90 height 24
type input "[DATE] to [DATE]"
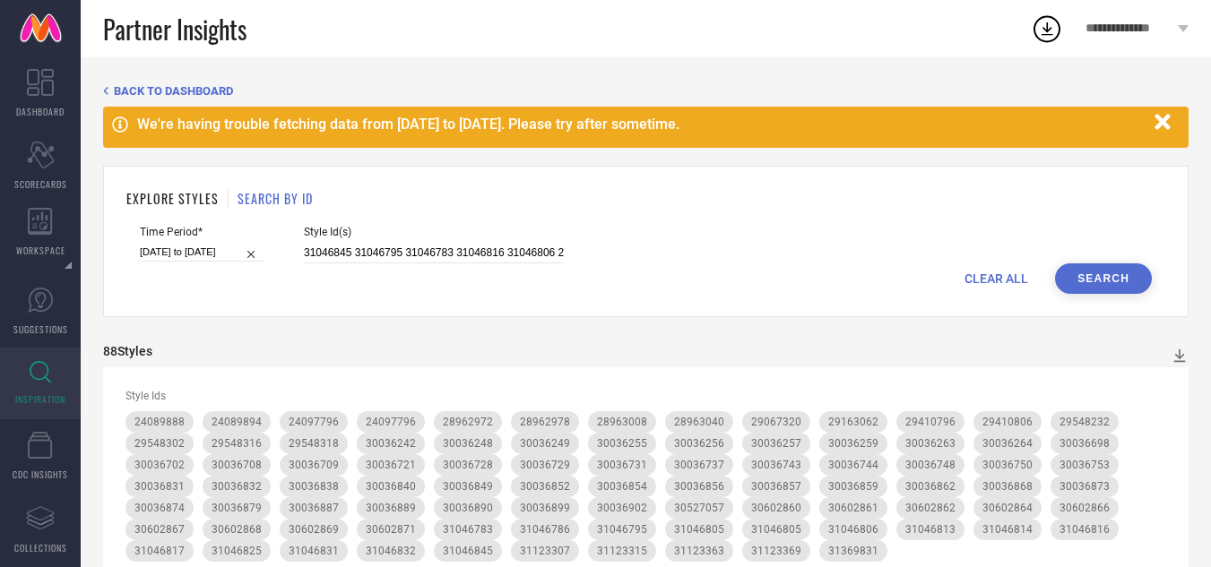
click at [1108, 280] on button "Search" at bounding box center [1103, 278] width 97 height 30
